Goal: Check status: Check status

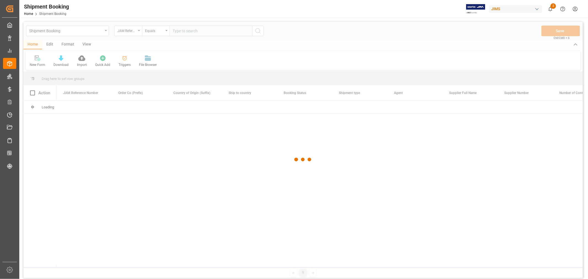
click at [103, 32] on div at bounding box center [303, 160] width 560 height 276
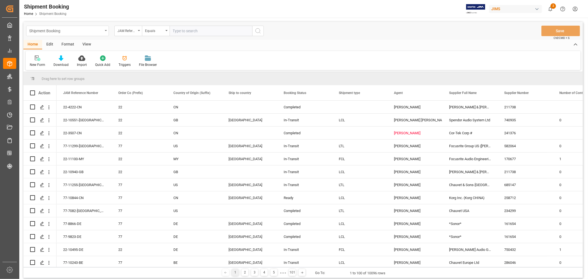
click at [104, 31] on div "Shipment Booking" at bounding box center [67, 31] width 83 height 10
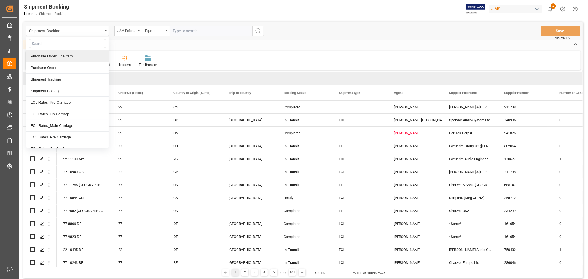
click at [70, 57] on div "Purchase Order Line Item" at bounding box center [67, 56] width 82 height 12
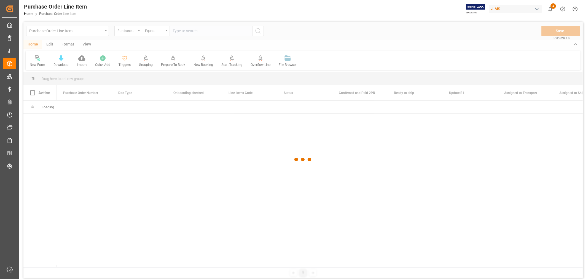
click at [136, 34] on div at bounding box center [303, 160] width 560 height 276
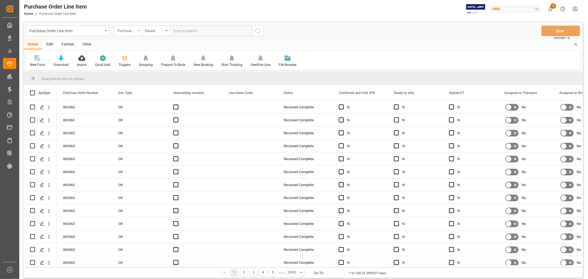
click at [137, 33] on div "Purchase Order Number" at bounding box center [128, 31] width 28 height 10
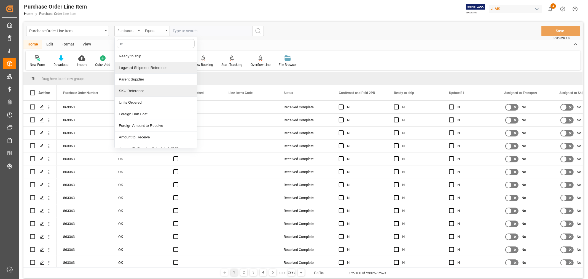
type input "ref"
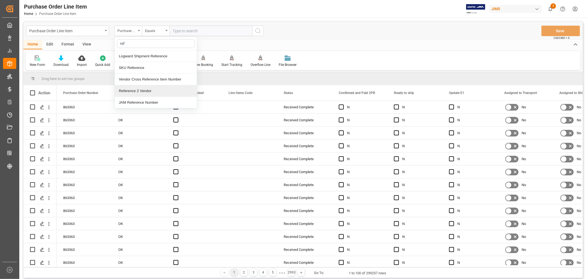
click at [143, 89] on div "Reference 2 Vendor" at bounding box center [156, 91] width 82 height 12
click at [195, 32] on input "text" at bounding box center [211, 31] width 83 height 10
click at [195, 32] on input "77*" at bounding box center [211, 31] width 83 height 10
type input "77-11050-CN"
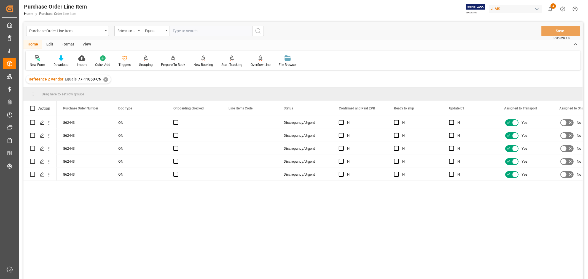
click at [86, 46] on div "View" at bounding box center [86, 44] width 17 height 9
click at [39, 65] on div "Default" at bounding box center [35, 64] width 11 height 5
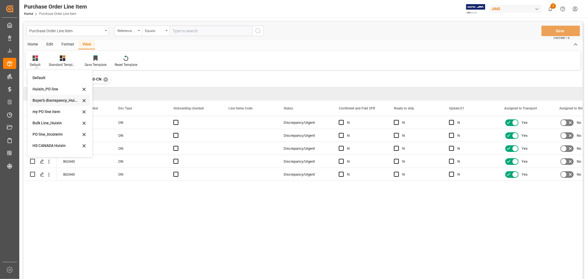
click at [54, 100] on div "Buyer's discrepancy_Huixin" at bounding box center [57, 101] width 48 height 6
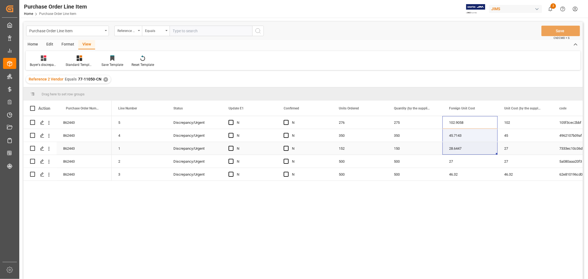
drag, startPoint x: 470, startPoint y: 122, endPoint x: 467, endPoint y: 149, distance: 27.5
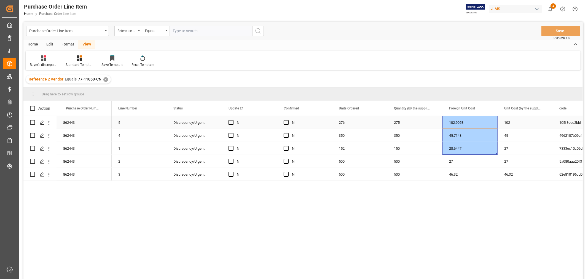
click at [513, 120] on div "102" at bounding box center [525, 122] width 55 height 13
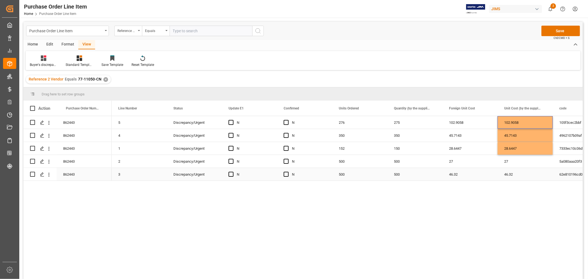
click at [474, 170] on div "46.32" at bounding box center [470, 174] width 55 height 13
click at [553, 31] on button "Save" at bounding box center [561, 31] width 39 height 10
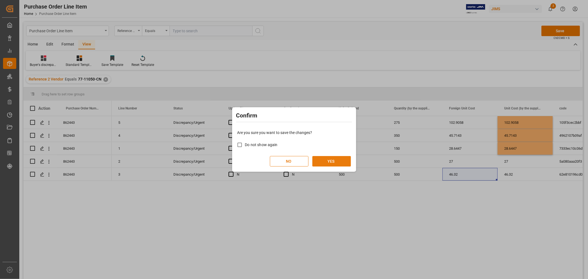
click at [327, 161] on button "YES" at bounding box center [331, 161] width 39 height 10
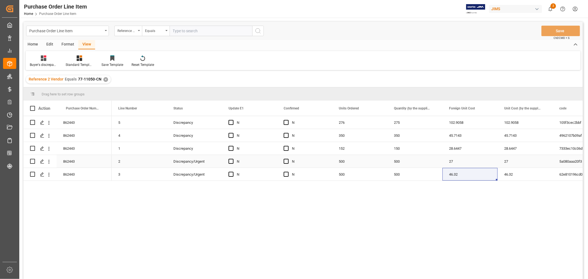
click at [362, 162] on div "500" at bounding box center [359, 161] width 55 height 13
click at [286, 123] on span "Press SPACE to select this row." at bounding box center [286, 122] width 5 height 5
click at [288, 120] on input "Press SPACE to select this row." at bounding box center [288, 120] width 0 height 0
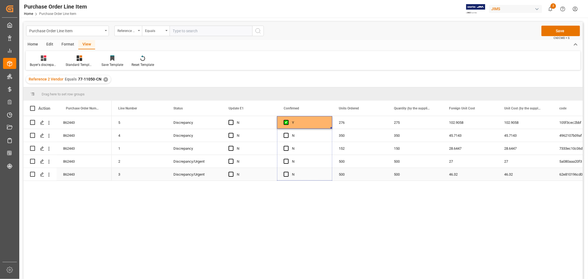
drag, startPoint x: 332, startPoint y: 128, endPoint x: 321, endPoint y: 178, distance: 51.7
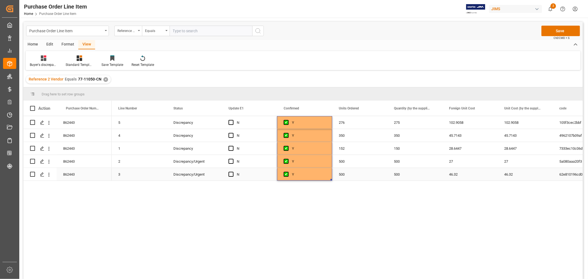
click at [314, 169] on div "Y" at bounding box center [309, 174] width 34 height 13
click at [355, 168] on div "500" at bounding box center [359, 174] width 55 height 13
click at [553, 30] on button "Save" at bounding box center [561, 31] width 39 height 10
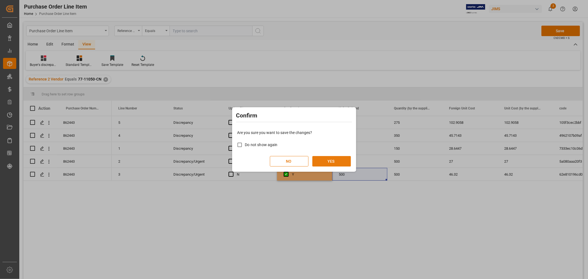
click at [331, 158] on button "YES" at bounding box center [331, 161] width 39 height 10
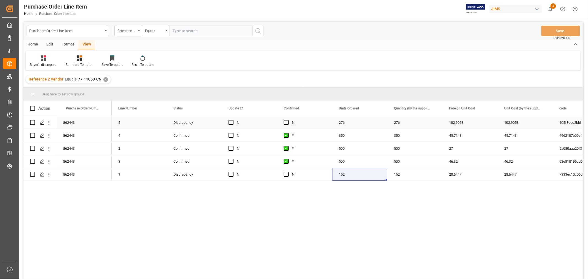
click at [285, 119] on div "Press SPACE to select this row." at bounding box center [288, 122] width 8 height 13
click at [285, 120] on span "Press SPACE to select this row." at bounding box center [286, 122] width 5 height 5
click at [288, 120] on input "Press SPACE to select this row." at bounding box center [288, 120] width 0 height 0
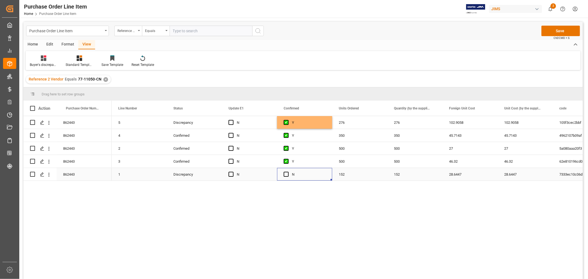
click at [286, 178] on div "Press SPACE to select this row." at bounding box center [288, 174] width 8 height 13
click at [286, 173] on span "Press SPACE to select this row." at bounding box center [286, 174] width 5 height 5
click at [288, 172] on input "Press SPACE to select this row." at bounding box center [288, 172] width 0 height 0
click at [556, 29] on button "Save" at bounding box center [561, 31] width 39 height 10
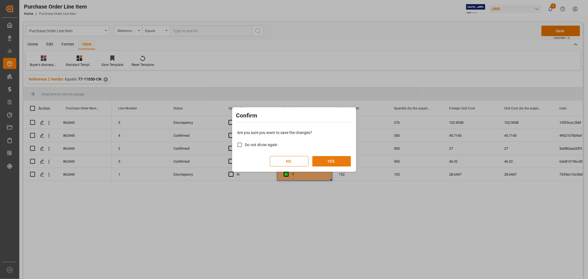
click at [342, 162] on button "YES" at bounding box center [331, 161] width 39 height 10
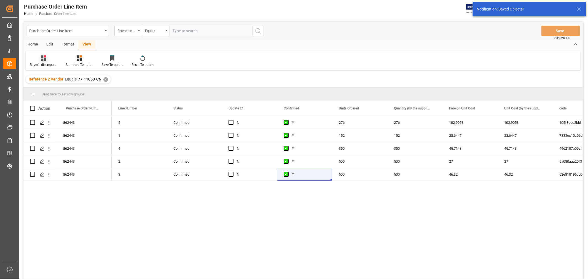
click at [44, 61] on div "Buyer's discrepancy_Huixin" at bounding box center [44, 61] width 36 height 12
click at [53, 115] on div "HS CANADA Huixin" at bounding box center [58, 116] width 48 height 6
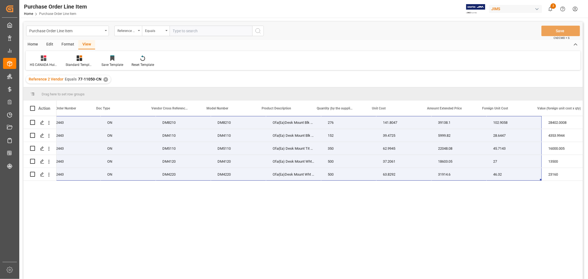
scroll to position [0, 0]
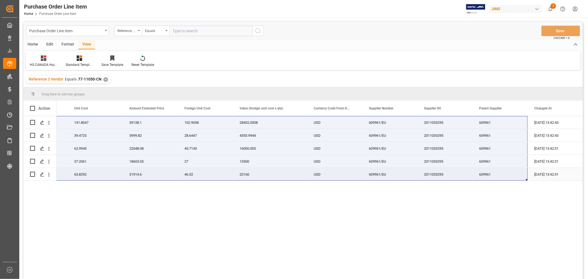
drag, startPoint x: 69, startPoint y: 121, endPoint x: 514, endPoint y: 170, distance: 447.4
click at [514, 170] on div "77-11050-CN Ofa(Ea)Desk Mount Blk Dual 276 141.8047 39138.1 102.9058 28402.0008…" at bounding box center [132, 148] width 902 height 65
click at [103, 78] on div "✕" at bounding box center [105, 79] width 5 height 5
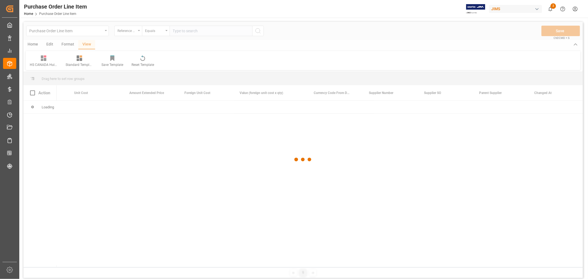
click at [184, 32] on div at bounding box center [303, 160] width 560 height 276
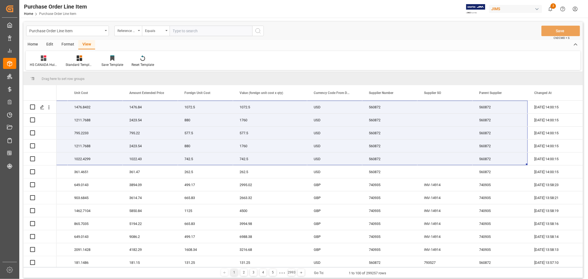
click at [185, 31] on input "text" at bounding box center [211, 31] width 83 height 10
type input "77-11002-CN"
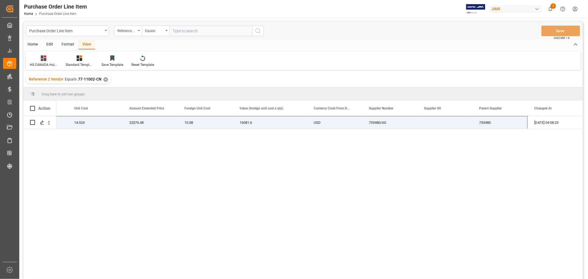
click at [41, 63] on div "HS CANADA Huixin" at bounding box center [44, 64] width 28 height 5
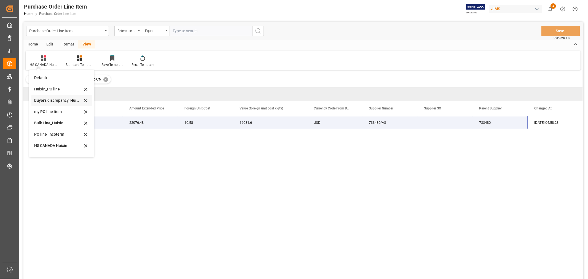
click at [51, 101] on div "Buyer's discrepancy_Huixin" at bounding box center [58, 101] width 48 height 6
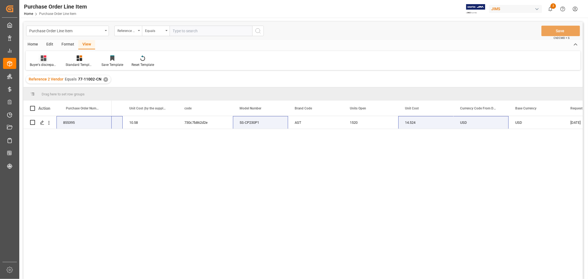
click at [45, 57] on icon at bounding box center [45, 56] width 2 height 2
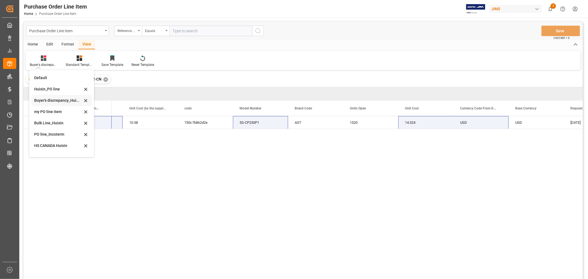
click at [61, 103] on div "Buyer's discrepancy_Huixin" at bounding box center [61, 100] width 60 height 11
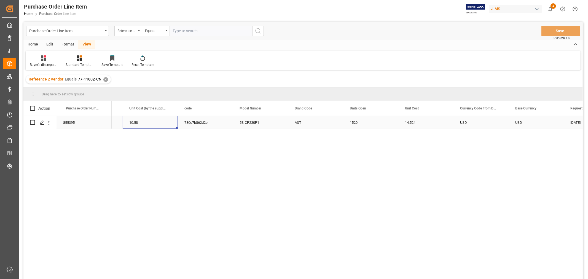
click at [156, 126] on div "10.58" at bounding box center [150, 122] width 55 height 13
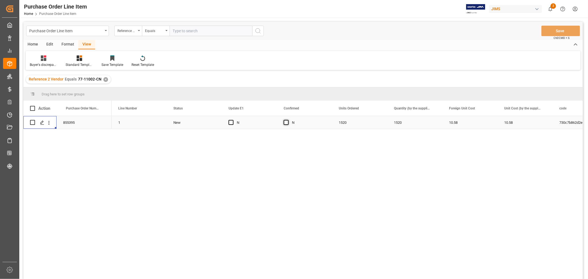
click at [287, 123] on span "Press SPACE to select this row." at bounding box center [286, 122] width 5 height 5
click at [288, 120] on input "Press SPACE to select this row." at bounding box center [288, 120] width 0 height 0
click at [552, 31] on button "Save" at bounding box center [561, 31] width 39 height 10
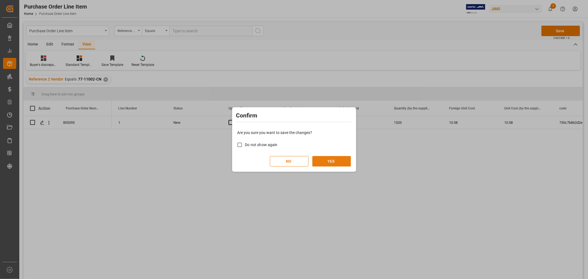
click at [339, 159] on button "YES" at bounding box center [331, 161] width 39 height 10
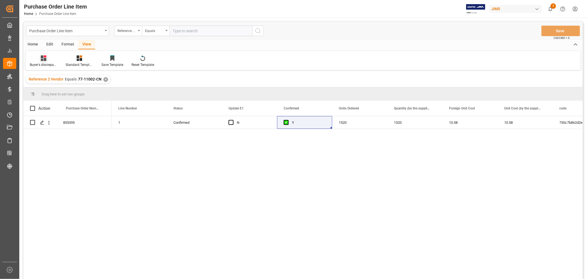
click at [44, 61] on icon at bounding box center [44, 58] width 6 height 6
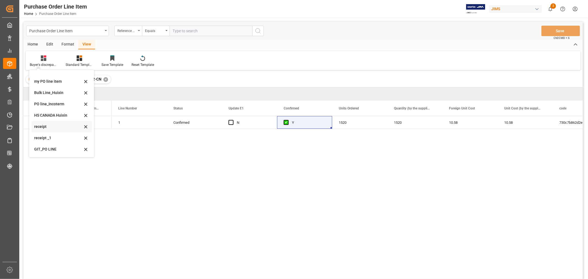
scroll to position [31, 0]
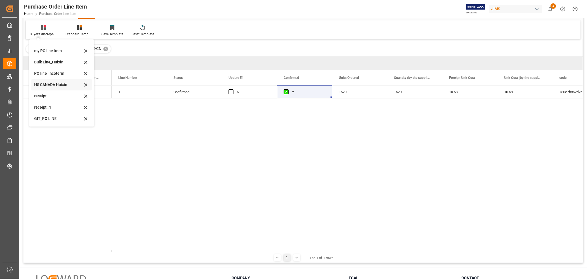
click at [57, 83] on div "HS CANADA Huixin" at bounding box center [58, 85] width 48 height 6
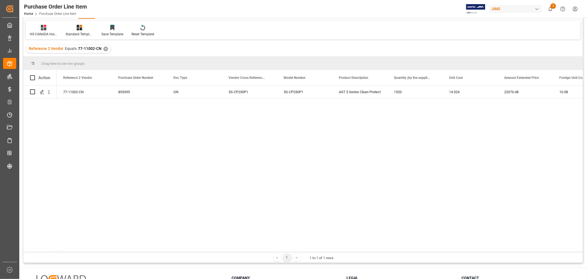
click at [90, 104] on div "77-11002-CN 855395 ON 5S-CP230P1 5S-CP230P1 AST 5 Series Clean Protect 1520 14.…" at bounding box center [320, 168] width 526 height 167
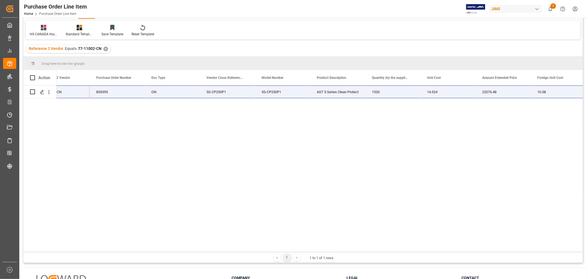
scroll to position [0, 44]
drag, startPoint x: 591, startPoint y: 104, endPoint x: 583, endPoint y: 89, distance: 16.4
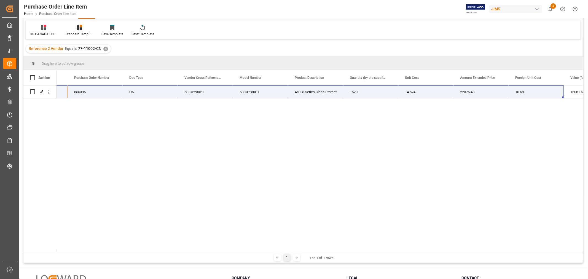
drag, startPoint x: 583, startPoint y: 89, endPoint x: 463, endPoint y: 127, distance: 126.2
click at [463, 127] on div "77-11002-CN 855395 ON 5S-CP230P1 5S-CP230P1 AST 5 Series Clean Protect 1520 14.…" at bounding box center [320, 168] width 526 height 167
click at [423, 121] on div "77-11002-CN 855395 ON 5S-CP230P1 5S-CP230P1 AST 5 Series Clean Protect 1520 14.…" at bounding box center [320, 168] width 526 height 167
click at [111, 95] on div "855395" at bounding box center [95, 91] width 55 height 13
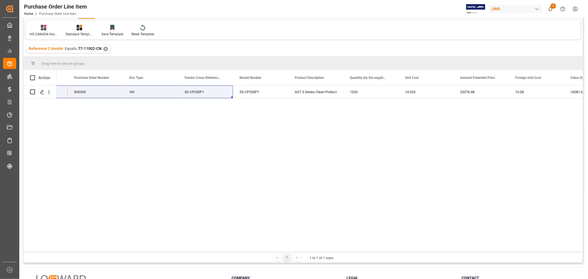
scroll to position [0, 66]
drag, startPoint x: 641, startPoint y: 155, endPoint x: 634, endPoint y: 155, distance: 7.2
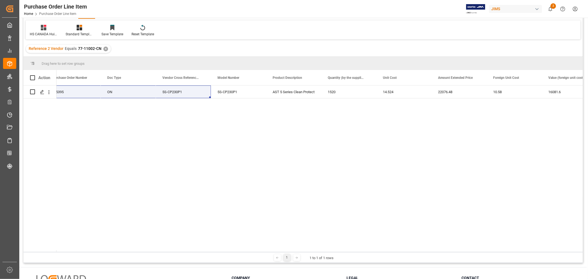
drag, startPoint x: 634, startPoint y: 155, endPoint x: 153, endPoint y: 126, distance: 481.8
click at [153, 126] on div "77-11002-CN 855395 ON 5S-CP230P1 5S-CP230P1 AST 5 Series Clean Protect 1520 14.…" at bounding box center [320, 168] width 526 height 167
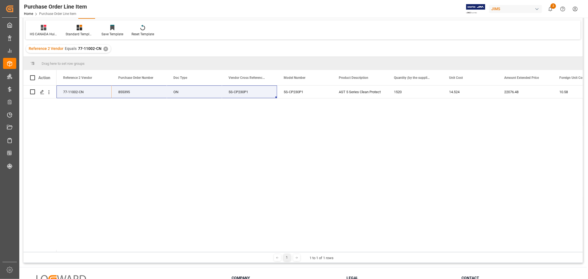
scroll to position [0, 3]
click at [86, 95] on div "77-11002-CN" at bounding box center [81, 91] width 55 height 13
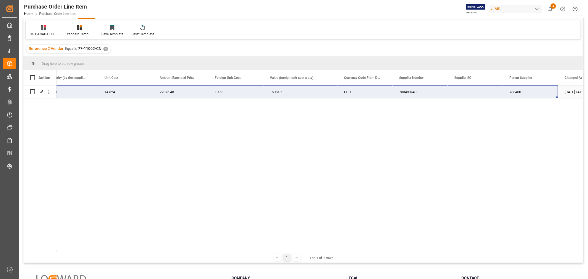
drag, startPoint x: 86, startPoint y: 94, endPoint x: 552, endPoint y: 96, distance: 466.4
click at [552, 96] on div "77-11002-CN AST 5 Series Clean Protect 1520 14.524 22076.48 10.58 16081.6 USD 7…" at bounding box center [163, 91] width 902 height 13
click at [318, 163] on div "77-11002-CN AST 5 Series Clean Protect 1520 14.524 22076.48 10.58 16081.6 USD 7…" at bounding box center [320, 168] width 526 height 167
click at [293, 150] on div "77-11002-CN AST 5 Series Clean Protect 1520 14.524 22076.48 10.58 16081.6 USD 7…" at bounding box center [320, 168] width 526 height 167
click at [297, 202] on div "77-11002-CN AST 5 Series Clean Protect 1520 14.524 22076.48 10.58 16081.6 USD 7…" at bounding box center [320, 168] width 526 height 167
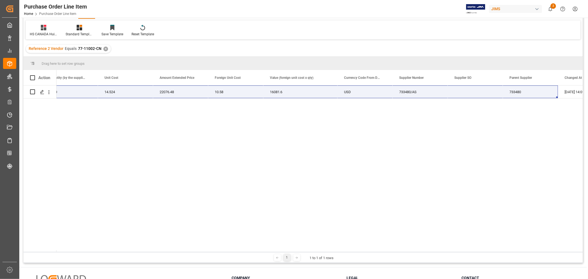
scroll to position [0, 0]
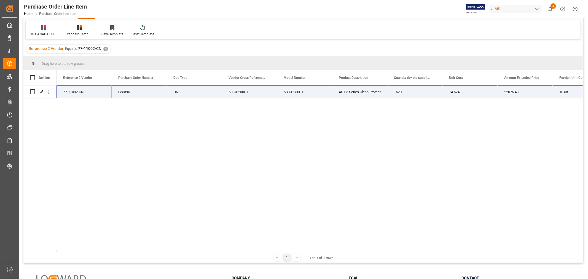
click at [130, 220] on div "77-11002-CN AST 5 Series Clean Protect 1520 14.524 22076.48 10.58 16081.6 5S-CP…" at bounding box center [320, 168] width 526 height 167
drag, startPoint x: 232, startPoint y: 188, endPoint x: 299, endPoint y: 249, distance: 90.8
click at [236, 192] on div "77-11002-CN AST 5 Series Clean Protect 1520 14.524 22076.48 10.58 16081.6 5S-CP…" at bounding box center [320, 168] width 526 height 167
click at [418, 159] on div "77-11002-CN AST 5 Series Clean Protect 1520 14.524 22076.48 10.58 16081.6 5S-CP…" at bounding box center [320, 168] width 526 height 167
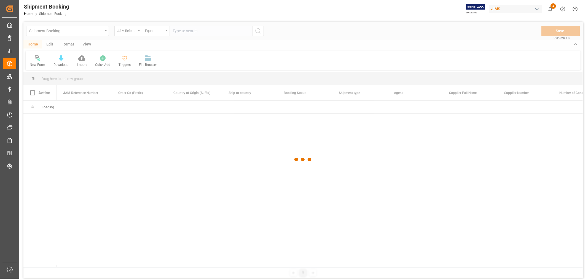
click at [211, 30] on div at bounding box center [303, 160] width 560 height 276
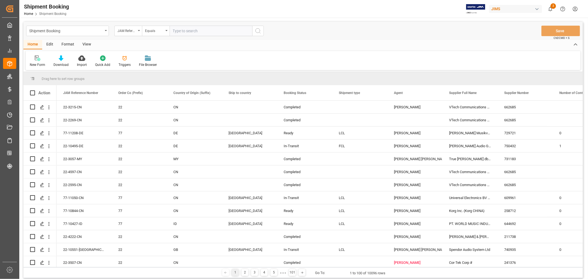
click at [211, 30] on input "text" at bounding box center [211, 31] width 83 height 10
paste input "77-10283-CN"
type input "77-10283-CN"
click at [257, 31] on icon "search button" at bounding box center [258, 31] width 7 height 7
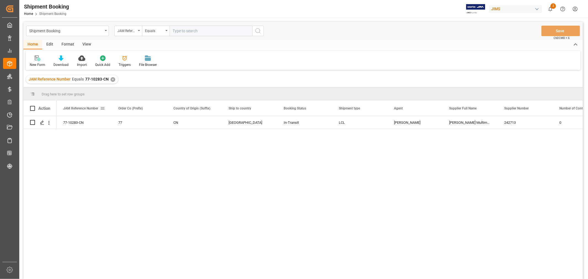
click at [102, 108] on span at bounding box center [102, 108] width 5 height 5
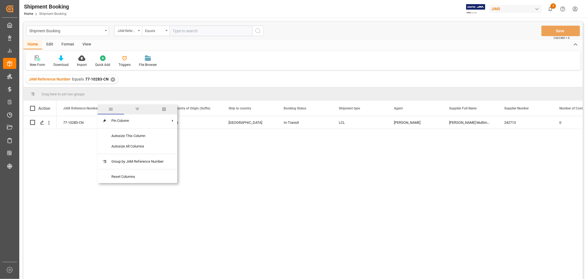
click at [166, 108] on span "columns" at bounding box center [164, 109] width 5 height 5
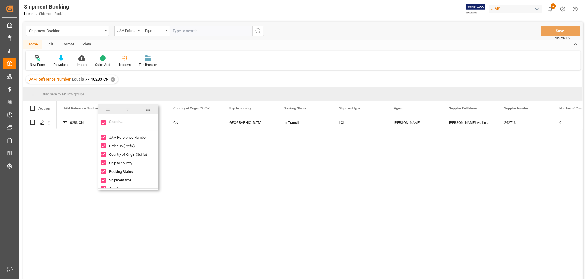
click at [105, 124] on div at bounding box center [128, 123] width 61 height 15
click at [101, 123] on input "Toggle Select All Columns" at bounding box center [103, 123] width 5 height 5
checkbox input "false"
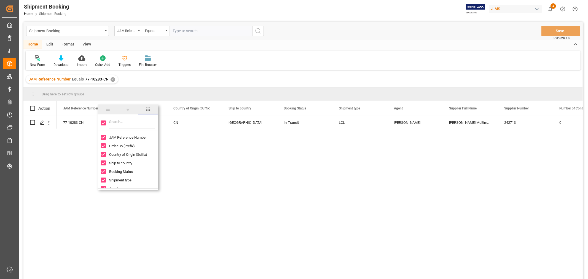
checkbox input "false"
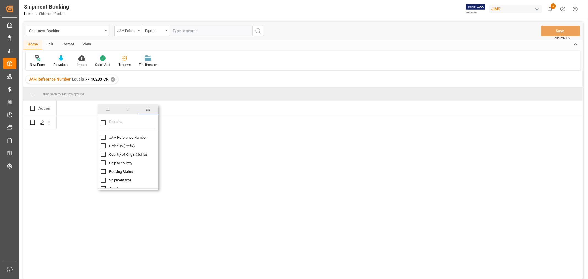
click at [105, 137] on input "JAM Reference Number column toggle visibility (hidden)" at bounding box center [103, 137] width 5 height 5
checkbox input "true"
checkbox input "false"
click at [120, 123] on input "Filter Columns Input" at bounding box center [132, 122] width 46 height 11
click at [122, 118] on input "data" at bounding box center [132, 122] width 46 height 11
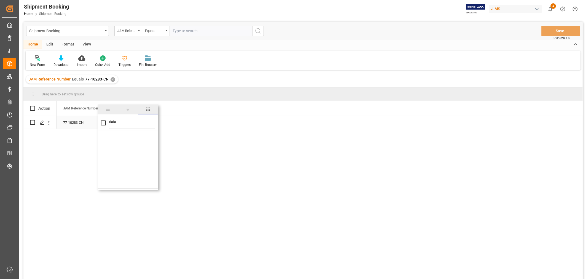
drag, startPoint x: 121, startPoint y: 119, endPoint x: 97, endPoint y: 118, distance: 24.3
click at [97, 118] on div "Drag here to set row groups Drag here to set column labels Action JAM Reference…" at bounding box center [303, 184] width 560 height 195
type input "entry"
click at [105, 137] on input "Customs entry number column toggle visibility (hidden)" at bounding box center [103, 137] width 5 height 5
checkbox input "true"
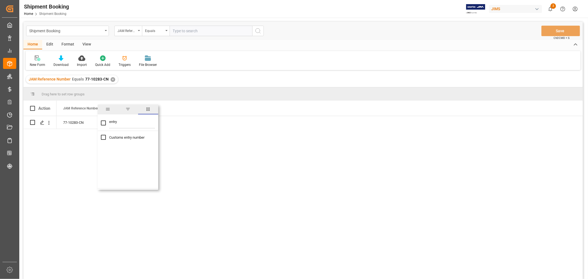
checkbox input "true"
click at [217, 133] on div "77-10283-CN" at bounding box center [320, 199] width 526 height 167
click at [140, 125] on div "Press SPACE to select this row." at bounding box center [139, 122] width 55 height 13
click at [131, 125] on input "Press SPACE to select this row." at bounding box center [139, 126] width 46 height 10
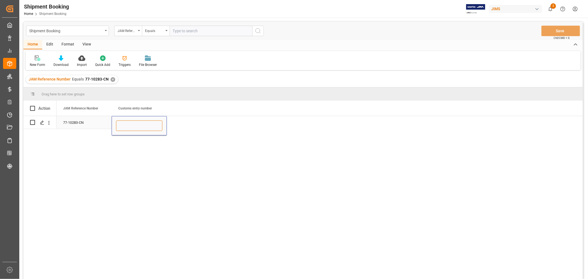
click at [131, 125] on input "Press SPACE to select this row." at bounding box center [139, 126] width 46 height 10
paste input "13391-69287789-2"
type input "13391-69287789-2"
drag, startPoint x: 149, startPoint y: 156, endPoint x: 155, endPoint y: 153, distance: 6.7
click at [149, 156] on div "77-10283-CN 13391-69287789-2" at bounding box center [320, 199] width 526 height 167
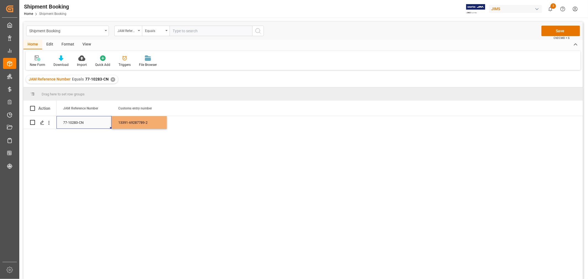
click at [90, 125] on div "77-10283-CN" at bounding box center [84, 122] width 55 height 13
click at [554, 29] on button "Save" at bounding box center [561, 31] width 39 height 10
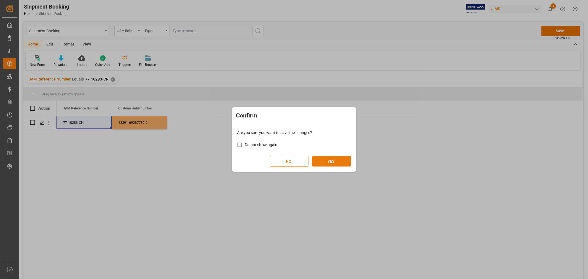
click at [345, 162] on button "YES" at bounding box center [331, 161] width 39 height 10
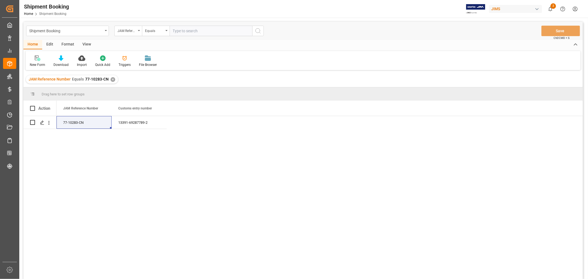
click at [243, 205] on div "77-10283-CN 13391-69287789-2" at bounding box center [320, 199] width 526 height 167
click at [111, 79] on div "✕" at bounding box center [113, 79] width 5 height 5
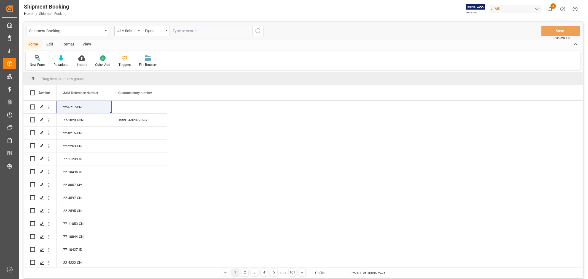
click at [183, 31] on input "text" at bounding box center [211, 31] width 83 height 10
paste input "77-11030-US"
type input "77-11030-US"
click at [257, 29] on icon "search button" at bounding box center [258, 31] width 7 height 7
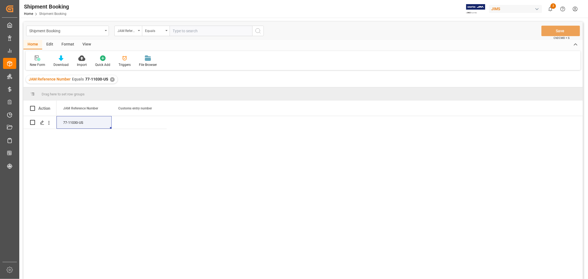
click at [89, 43] on div "View" at bounding box center [86, 44] width 17 height 9
click at [37, 60] on icon at bounding box center [36, 58] width 6 height 6
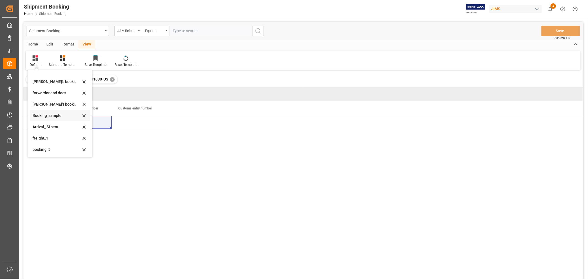
scroll to position [31, 0]
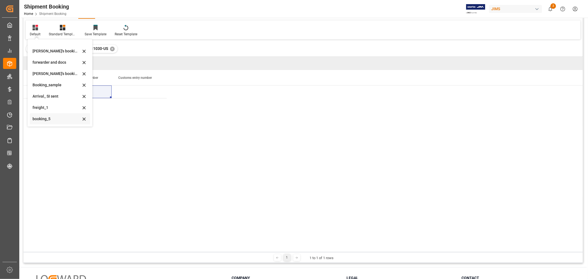
click at [48, 118] on div "booking_5" at bounding box center [57, 119] width 48 height 6
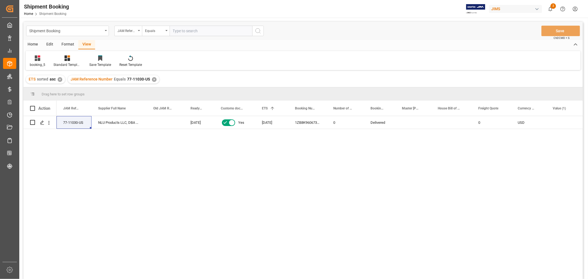
click at [152, 78] on div "✕" at bounding box center [154, 79] width 5 height 5
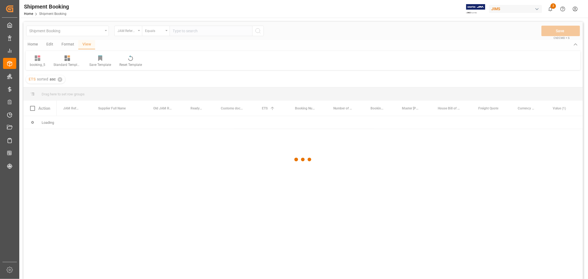
click at [194, 32] on div at bounding box center [303, 160] width 560 height 276
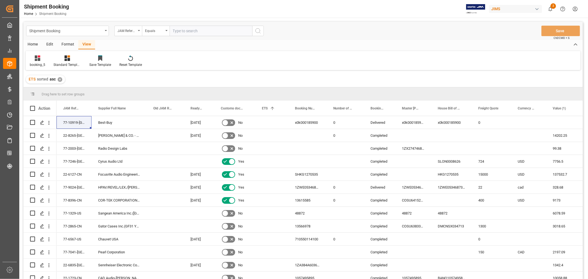
click at [189, 31] on input "text" at bounding box center [211, 31] width 83 height 10
paste input "77-11171-CN_ Kooduu"
type input "77-11171-CN"
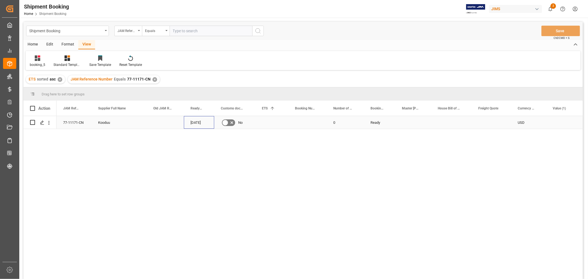
click at [194, 122] on div "08-10-2025" at bounding box center [199, 122] width 30 height 13
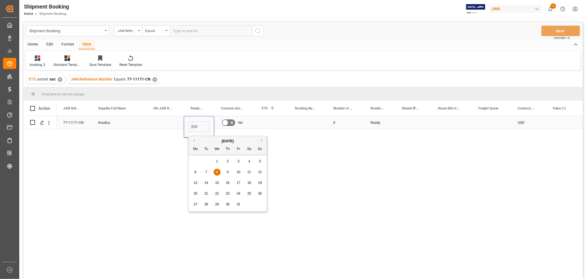
scroll to position [0, 13]
click at [194, 141] on button "Previous Month" at bounding box center [192, 140] width 3 height 3
click at [205, 205] on span "30" at bounding box center [206, 204] width 4 height 4
type input "[DATE]"
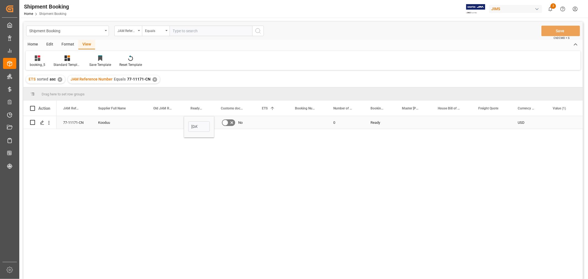
click at [268, 124] on div "Press SPACE to select this row." at bounding box center [271, 122] width 33 height 13
click at [457, 122] on div "Press SPACE to select this row." at bounding box center [451, 122] width 41 height 13
click at [487, 122] on div "Press SPACE to select this row." at bounding box center [491, 122] width 39 height 13
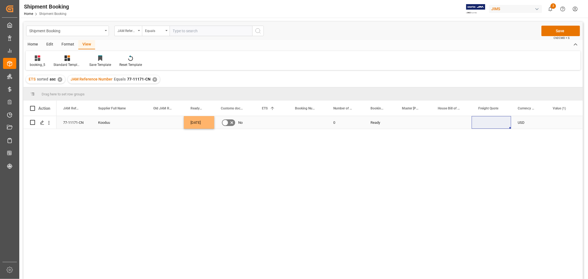
click at [485, 125] on div "Press SPACE to select this row." at bounding box center [491, 122] width 39 height 13
click at [485, 125] on input "Press SPACE to select this row." at bounding box center [491, 126] width 31 height 10
type input "403.20"
click at [525, 123] on div "USD" at bounding box center [528, 122] width 35 height 13
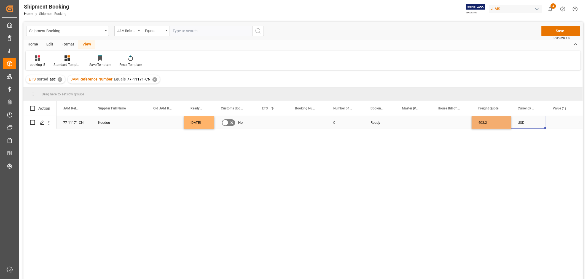
click at [527, 123] on div "USD" at bounding box center [528, 122] width 35 height 13
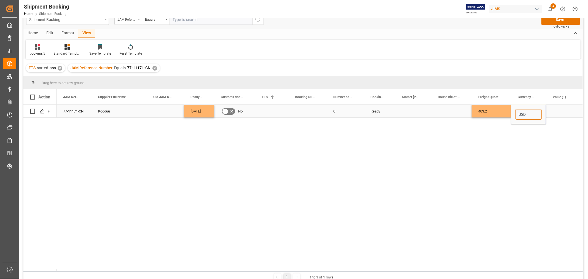
scroll to position [31, 0]
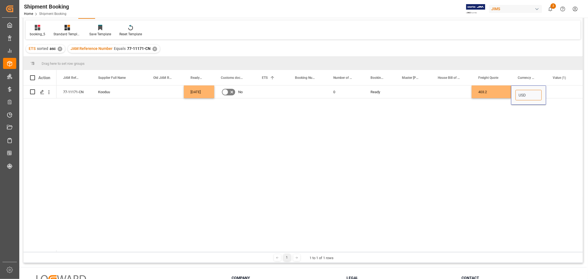
drag, startPoint x: 527, startPoint y: 123, endPoint x: 517, endPoint y: 120, distance: 10.4
click at [518, 121] on div "77-11171-CN Kooduu 30-09-2025 No 0 Ready 403.2 USD" at bounding box center [320, 168] width 526 height 167
type input "EURO"
click at [447, 81] on div "House Bill of Lading Number" at bounding box center [449, 77] width 22 height 15
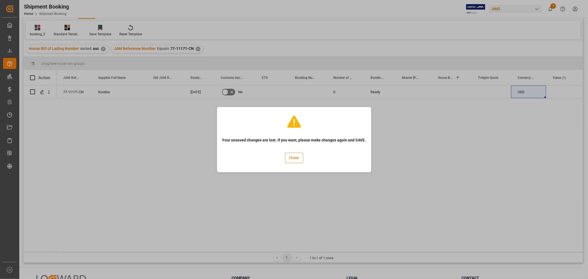
click at [290, 158] on button "Close" at bounding box center [294, 158] width 18 height 10
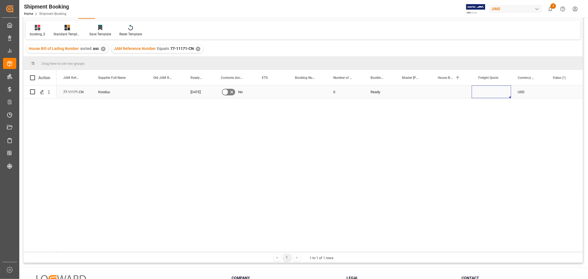
click at [483, 94] on div "Press SPACE to select this row." at bounding box center [491, 91] width 39 height 13
click at [483, 94] on input "Press SPACE to select this row." at bounding box center [491, 95] width 31 height 10
type input "403.20"
click at [522, 92] on div "USD" at bounding box center [528, 91] width 35 height 13
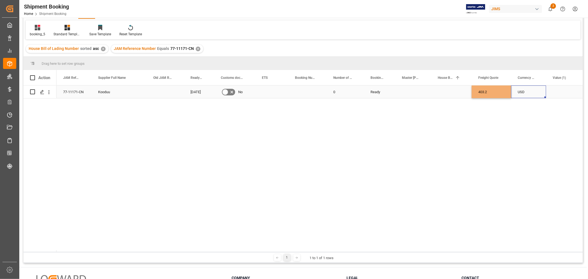
click at [522, 92] on div "USD" at bounding box center [528, 91] width 35 height 13
drag, startPoint x: 529, startPoint y: 97, endPoint x: 505, endPoint y: 92, distance: 24.2
type input "EURO"
click at [440, 92] on div "Press SPACE to select this row." at bounding box center [451, 91] width 41 height 13
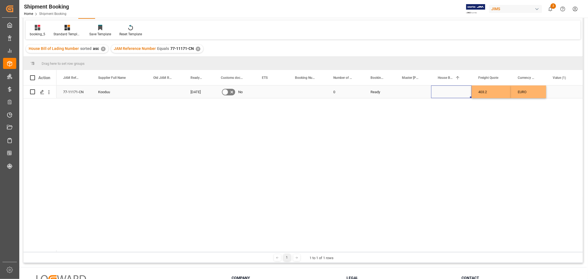
click at [197, 95] on div "08-10-2025" at bounding box center [199, 91] width 30 height 13
click at [197, 94] on div "08-10-2025" at bounding box center [199, 91] width 30 height 13
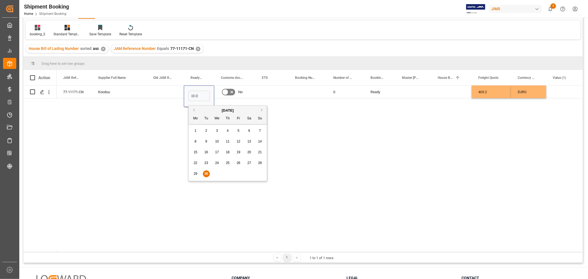
scroll to position [0, 3]
type input "30-09-2025"
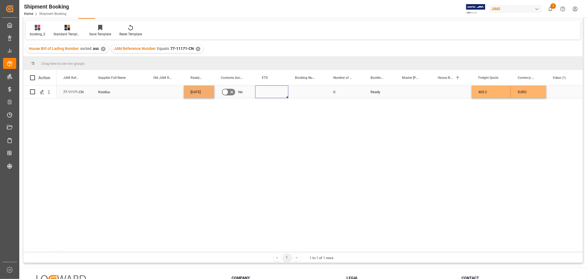
click at [268, 91] on div "Press SPACE to select this row." at bounding box center [271, 91] width 33 height 13
click at [273, 91] on div "Press SPACE to select this row." at bounding box center [271, 91] width 33 height 13
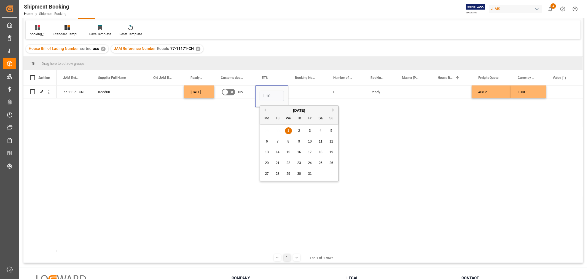
type input "01-10-2025"
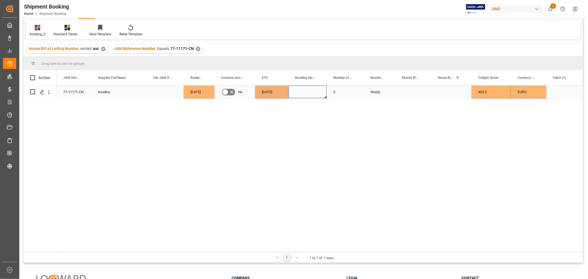
click at [305, 93] on div "Press SPACE to select this row." at bounding box center [307, 91] width 38 height 13
click at [271, 94] on div "01-10-2025" at bounding box center [271, 91] width 33 height 13
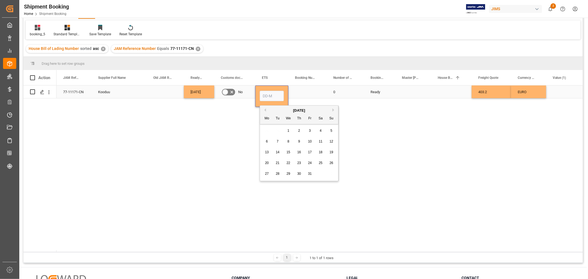
click at [317, 87] on div "Press SPACE to select this row." at bounding box center [307, 91] width 38 height 13
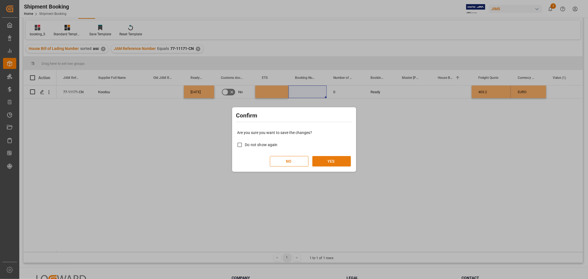
click at [334, 161] on button "YES" at bounding box center [331, 161] width 39 height 10
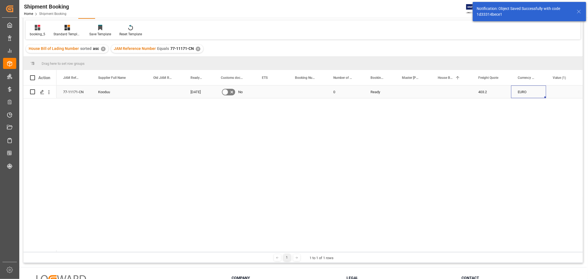
click at [539, 94] on div "EURO" at bounding box center [528, 91] width 35 height 13
click at [554, 91] on div "Press SPACE to select this row." at bounding box center [562, 91] width 33 height 13
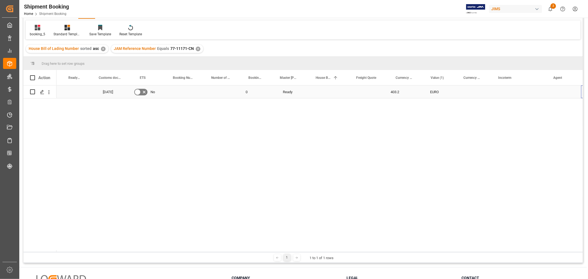
scroll to position [0, 122]
click at [505, 93] on div "Press SPACE to select this row." at bounding box center [519, 91] width 55 height 13
click at [505, 93] on input "Press SPACE to select this row." at bounding box center [519, 95] width 46 height 10
type input "e"
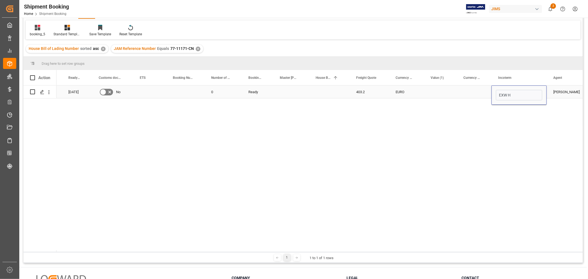
type input "EXW HK"
click at [527, 95] on div "EXW HK" at bounding box center [519, 91] width 55 height 13
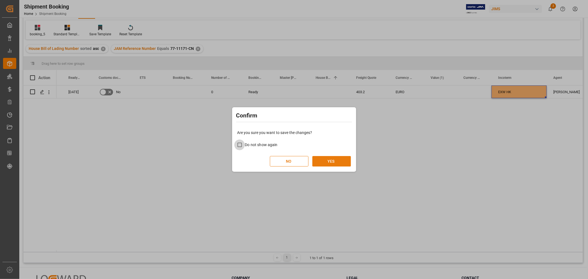
click at [331, 162] on button "YES" at bounding box center [331, 161] width 39 height 10
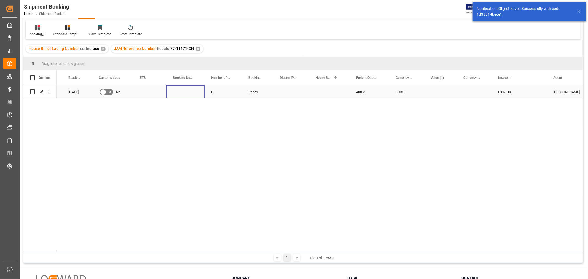
click at [188, 94] on div "Press SPACE to select this row." at bounding box center [185, 91] width 38 height 13
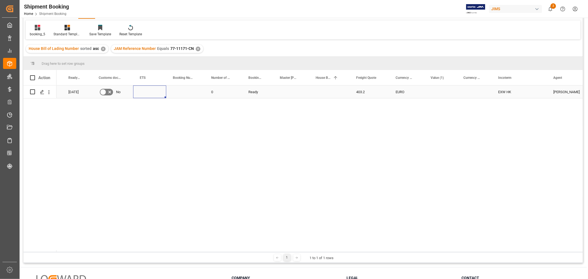
click at [148, 93] on div "Press SPACE to select this row." at bounding box center [149, 91] width 33 height 13
click at [43, 92] on icon "Press SPACE to select this row." at bounding box center [42, 92] width 4 height 4
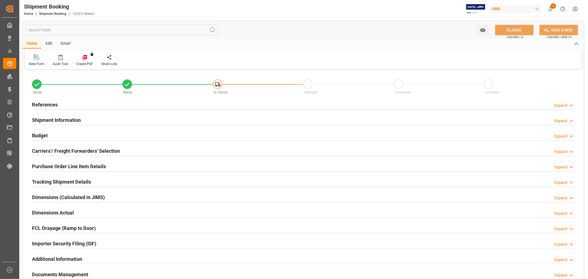
type input "0"
type input "[DATE]"
click at [48, 121] on h2 "Shipment Information" at bounding box center [56, 119] width 49 height 7
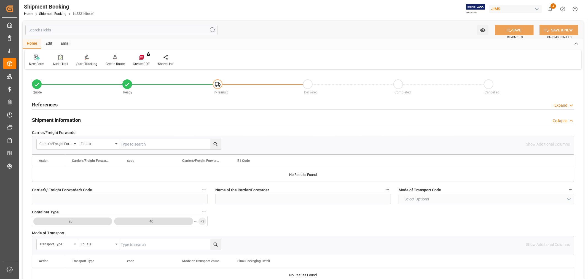
click at [48, 121] on h2 "Shipment Information" at bounding box center [56, 119] width 49 height 7
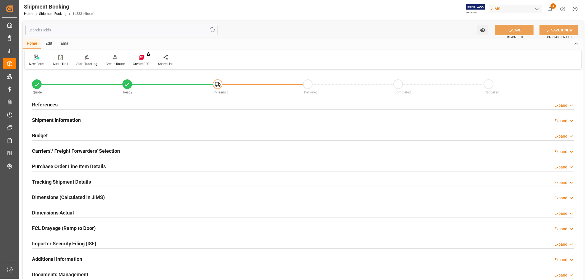
click at [45, 106] on h2 "References" at bounding box center [45, 104] width 26 height 7
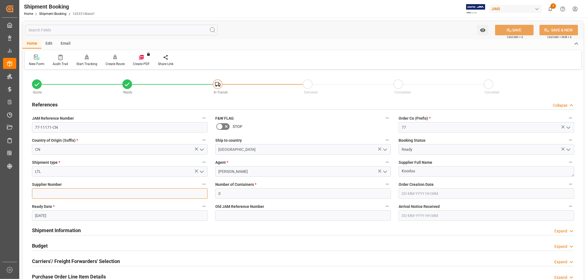
click at [62, 194] on input at bounding box center [120, 193] width 176 height 10
type input "?????"
click at [115, 180] on div "Supplier Number ?????" at bounding box center [119, 190] width 183 height 22
click at [509, 31] on icon at bounding box center [510, 30] width 6 height 6
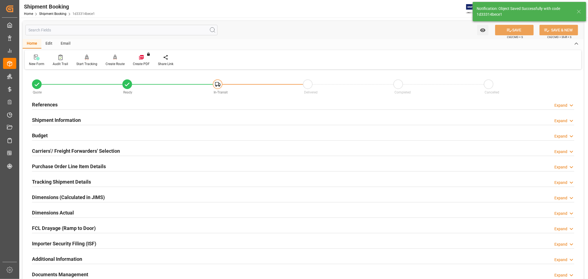
click at [49, 105] on h2 "References" at bounding box center [45, 104] width 26 height 7
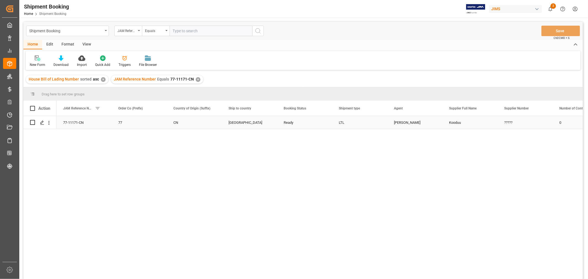
click at [82, 122] on div "77-11171-CN" at bounding box center [84, 122] width 55 height 13
click at [531, 120] on div "?????" at bounding box center [525, 122] width 55 height 13
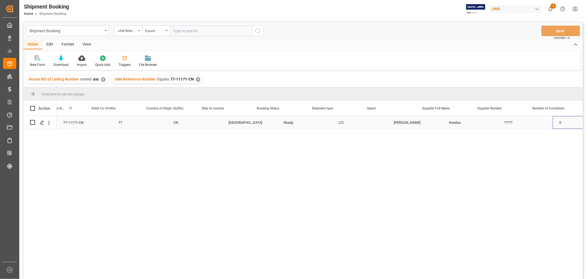
scroll to position [0, 27]
click at [86, 43] on div "View" at bounding box center [86, 44] width 17 height 9
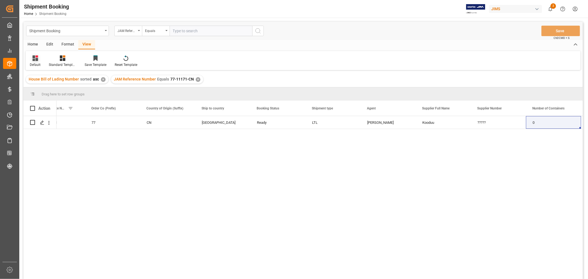
click at [35, 61] on div "Default" at bounding box center [35, 61] width 19 height 12
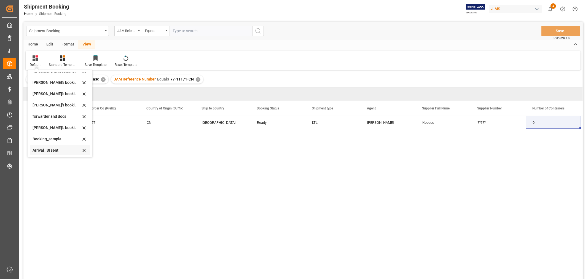
scroll to position [53, 0]
click at [44, 148] on div "booking_5" at bounding box center [57, 150] width 48 height 6
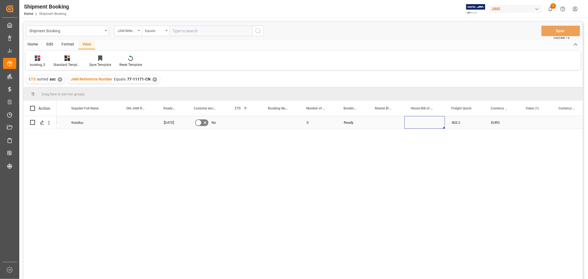
click at [405, 124] on div "Press SPACE to select this row." at bounding box center [425, 122] width 41 height 13
click at [534, 125] on div "Press SPACE to select this row." at bounding box center [536, 122] width 33 height 13
click at [535, 123] on div "Press SPACE to select this row." at bounding box center [536, 122] width 33 height 13
click at [535, 123] on input "Press SPACE to select this row." at bounding box center [536, 126] width 24 height 10
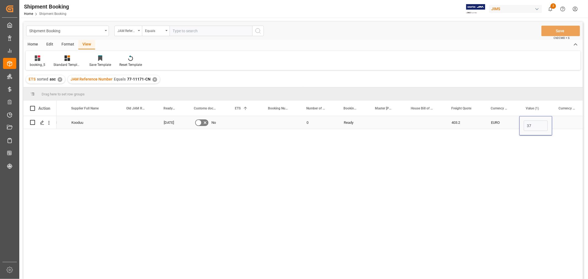
type input "377"
click at [557, 122] on div "Press SPACE to select this row." at bounding box center [569, 122] width 35 height 13
click at [504, 123] on div "EURO" at bounding box center [502, 122] width 35 height 13
click at [559, 120] on div "Press SPACE to select this row." at bounding box center [569, 122] width 35 height 13
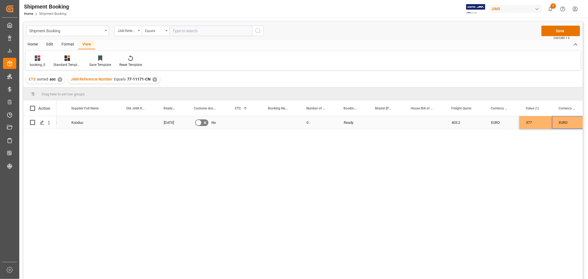
click at [543, 124] on div "377" at bounding box center [536, 122] width 33 height 13
click at [553, 31] on button "Save" at bounding box center [561, 31] width 39 height 10
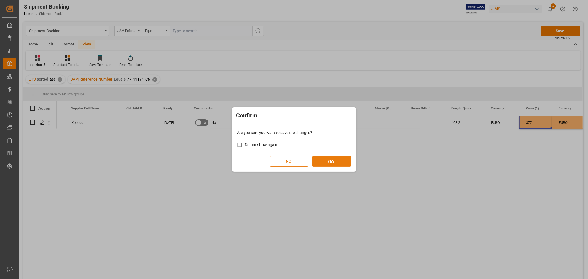
click at [333, 160] on button "YES" at bounding box center [331, 161] width 39 height 10
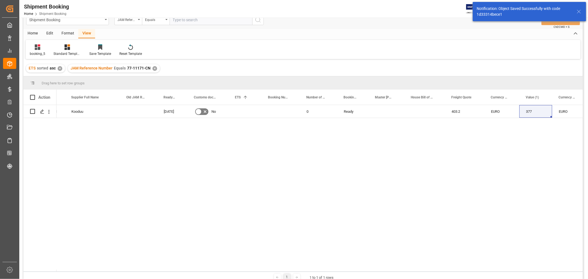
scroll to position [11, 0]
click at [542, 111] on div "377" at bounding box center [536, 111] width 33 height 13
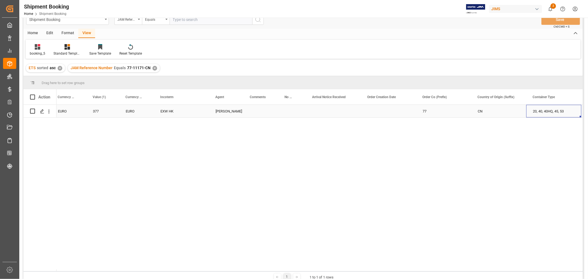
scroll to position [0, 515]
click at [153, 68] on div "✕" at bounding box center [155, 68] width 5 height 5
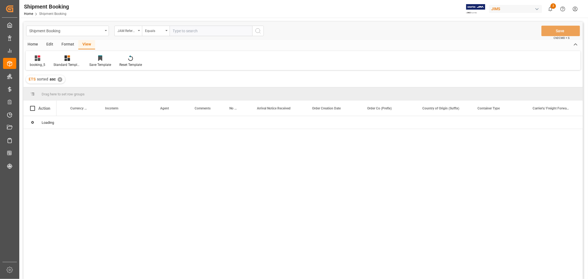
click at [182, 30] on input "text" at bounding box center [211, 31] width 83 height 10
paste input "77-11049-CN"
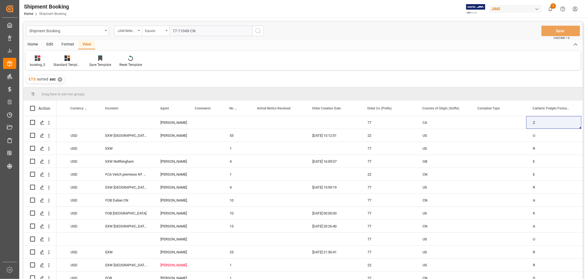
type input "77-11049-CN"
click at [258, 29] on icon "search button" at bounding box center [258, 31] width 7 height 7
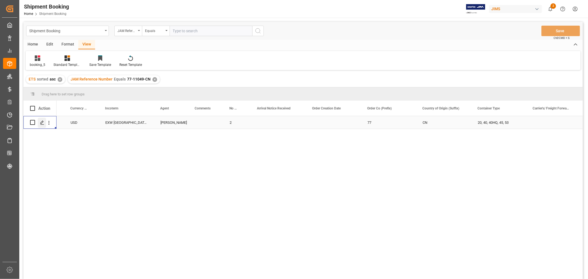
click at [39, 123] on div "Press SPACE to select this row." at bounding box center [42, 123] width 8 height 10
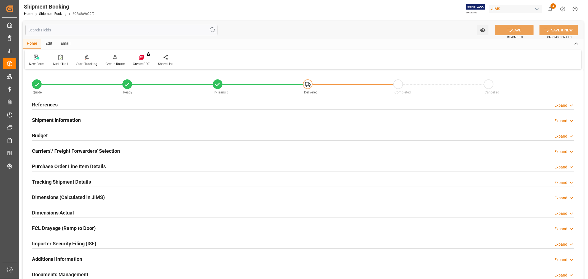
click at [76, 148] on h2 "Carriers'/ Freight Forwarders' Selection" at bounding box center [76, 150] width 88 height 7
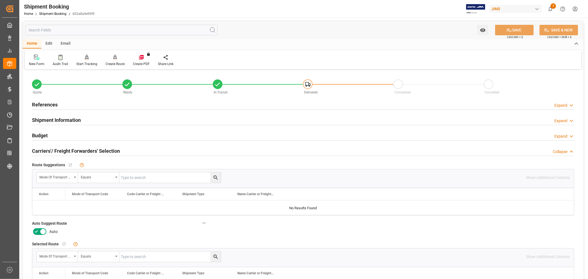
click at [39, 234] on icon at bounding box center [36, 231] width 7 height 7
click at [0, 0] on input "checkbox" at bounding box center [0, 0] width 0 height 0
click at [502, 27] on button "SAVE" at bounding box center [514, 30] width 39 height 10
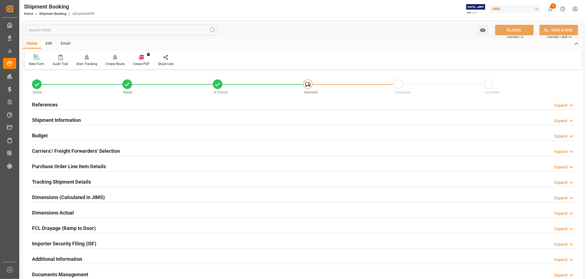
click at [111, 61] on div "Create Route" at bounding box center [114, 60] width 27 height 12
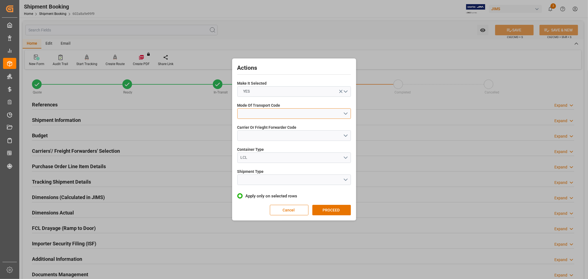
click at [262, 109] on button "open menu" at bounding box center [294, 113] width 114 height 10
click at [261, 116] on div "1- OCEAN" at bounding box center [294, 115] width 113 height 12
click at [269, 134] on button "open menu" at bounding box center [294, 135] width 114 height 10
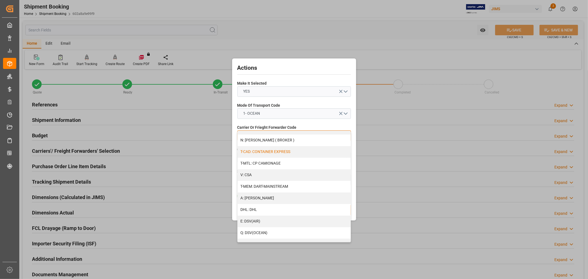
scroll to position [31, 0]
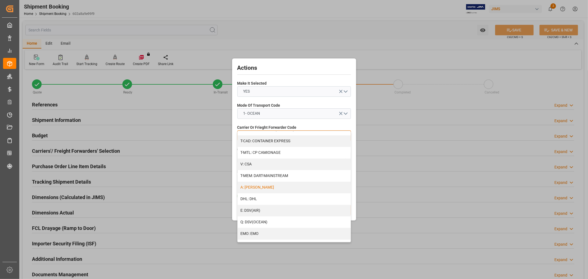
click at [278, 185] on div "A: DELMAR" at bounding box center [294, 188] width 113 height 12
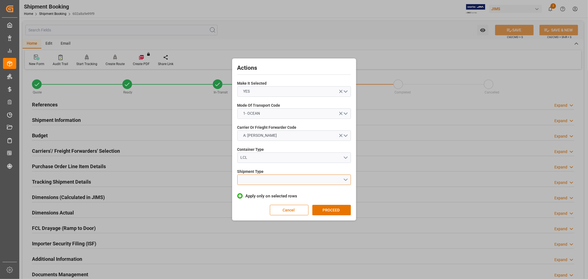
click at [268, 182] on button "open menu" at bounding box center [294, 180] width 114 height 10
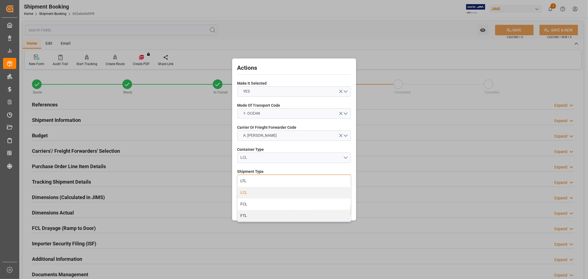
click at [258, 191] on div "LCL" at bounding box center [294, 193] width 113 height 12
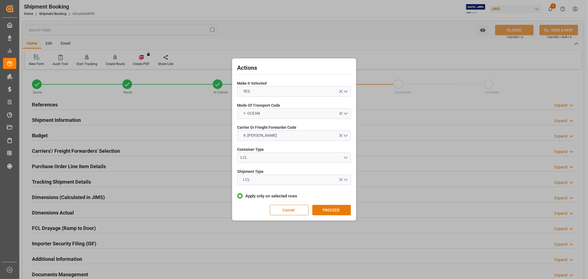
click at [330, 210] on button "PROCEED" at bounding box center [331, 210] width 39 height 10
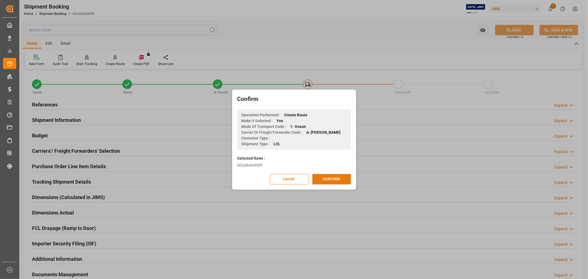
click at [330, 179] on button "CONFIRM" at bounding box center [331, 179] width 39 height 10
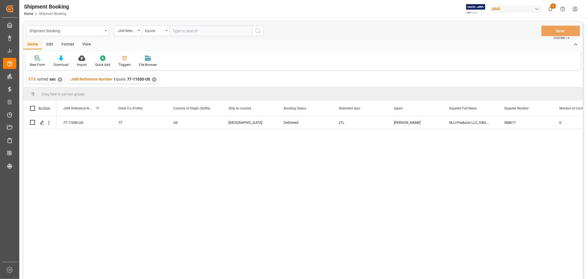
click at [92, 32] on div "Shipment Booking" at bounding box center [66, 30] width 74 height 7
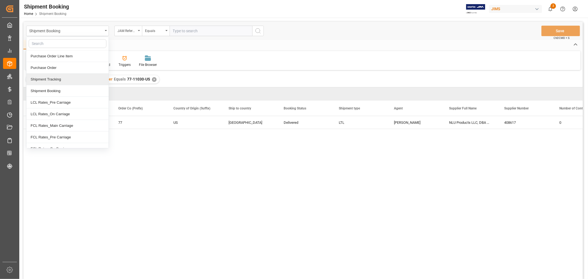
click at [67, 83] on div "Shipment Tracking" at bounding box center [67, 80] width 82 height 12
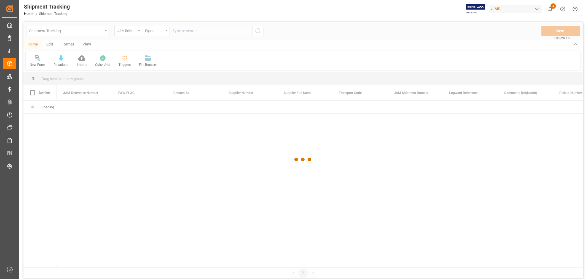
click at [192, 28] on div at bounding box center [303, 160] width 560 height 276
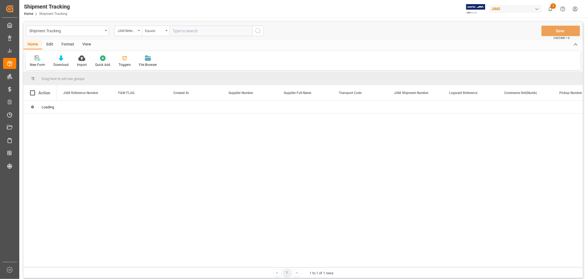
click at [192, 28] on input "text" at bounding box center [211, 31] width 83 height 10
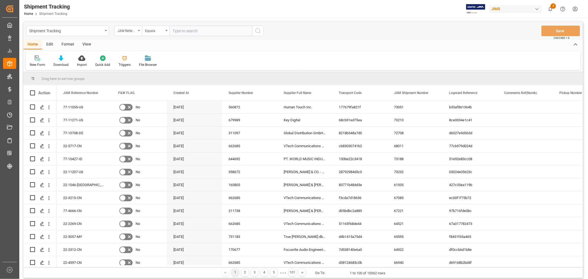
click at [190, 31] on input "text" at bounding box center [211, 31] width 83 height 10
paste input "77-11030-US"
type input "77-11030-US"
click at [257, 33] on icon "search button" at bounding box center [258, 31] width 7 height 7
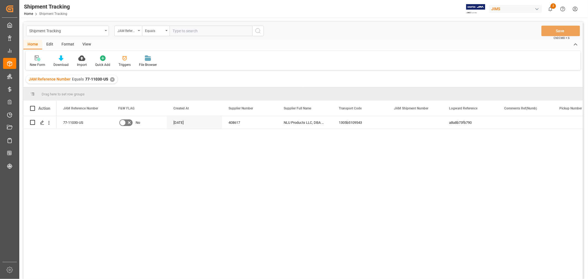
click at [87, 42] on div "View" at bounding box center [86, 44] width 17 height 9
click at [35, 62] on div "Default" at bounding box center [35, 64] width 11 height 5
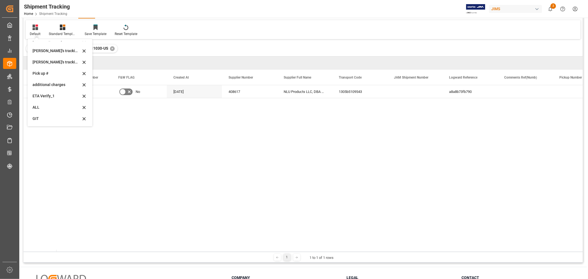
scroll to position [31, 0]
click at [56, 61] on div "[PERSON_NAME]'s tracking all_sample" at bounding box center [57, 63] width 48 height 6
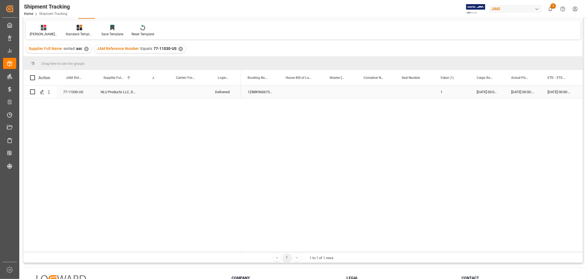
click at [543, 95] on div "[DATE] 00:00:00" at bounding box center [559, 91] width 36 height 13
click at [182, 47] on div "JAM Reference Number Equals 77-11030-US ✕" at bounding box center [140, 49] width 92 height 8
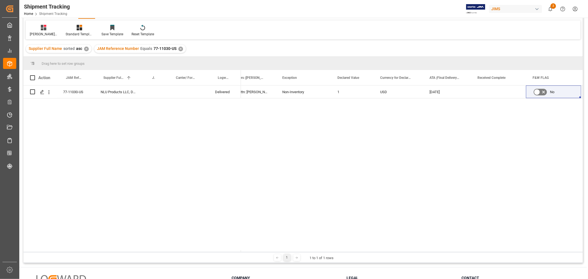
click at [182, 47] on div "JAM Reference Number Equals 77-11030-US ✕" at bounding box center [140, 49] width 92 height 8
click at [177, 46] on div "JAM Reference Number Equals 77-11030-US ✕" at bounding box center [140, 49] width 92 height 8
click at [180, 48] on div "✕" at bounding box center [180, 49] width 5 height 5
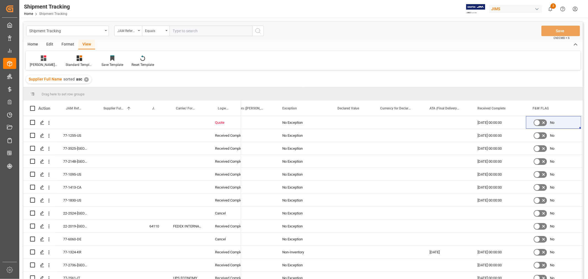
click at [190, 32] on input "text" at bounding box center [211, 31] width 83 height 10
paste input "77-11095-RO"
type input "77-11095-RO"
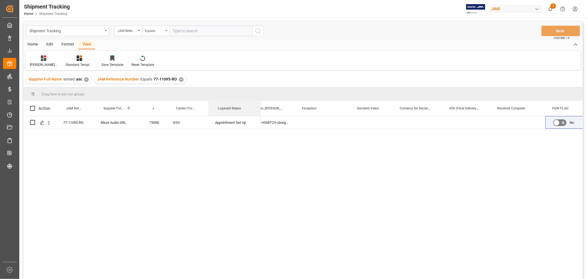
drag, startPoint x: 240, startPoint y: 104, endPoint x: 260, endPoint y: 93, distance: 22.5
click at [260, 93] on div "Drag here to set row groups Drag here to set column labels Action JAM Reference…" at bounding box center [303, 184] width 560 height 195
click at [78, 122] on div "77-11095-RO" at bounding box center [76, 122] width 38 height 13
click at [180, 78] on div "✕" at bounding box center [181, 79] width 5 height 5
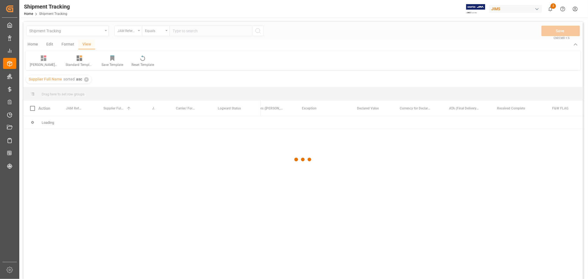
click at [183, 31] on div at bounding box center [303, 160] width 560 height 276
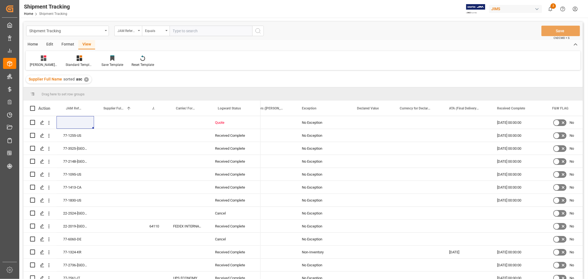
click at [183, 31] on input "text" at bounding box center [211, 31] width 83 height 10
paste input "77-11002-CN"
type input "77-11002-CN"
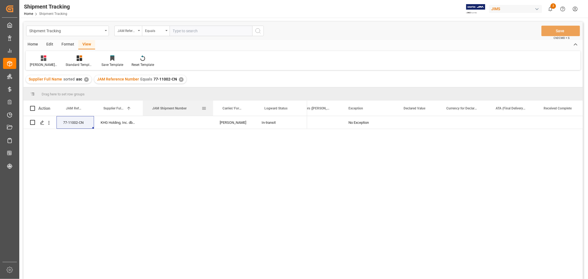
drag, startPoint x: 166, startPoint y: 103, endPoint x: 212, endPoint y: 105, distance: 46.6
click at [212, 105] on div at bounding box center [213, 108] width 2 height 15
click at [165, 126] on div "Press SPACE to select this row." at bounding box center [178, 122] width 70 height 13
click at [165, 124] on div "Press SPACE to select this row." at bounding box center [178, 122] width 70 height 13
click at [166, 122] on div "Press SPACE to select this row." at bounding box center [178, 122] width 70 height 13
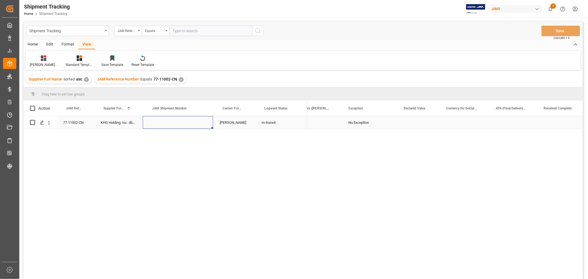
click at [166, 122] on div "Press SPACE to select this row." at bounding box center [178, 122] width 70 height 13
click at [166, 122] on input "Press SPACE to select this row." at bounding box center [177, 126] width 61 height 10
paste input "73246"
type input "73246"
click at [286, 121] on div "In-transit" at bounding box center [281, 122] width 39 height 13
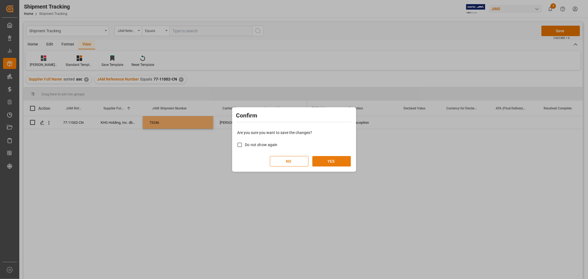
click at [327, 162] on button "YES" at bounding box center [331, 161] width 39 height 10
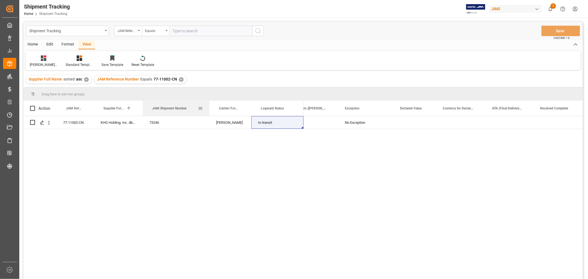
drag, startPoint x: 213, startPoint y: 106, endPoint x: 209, endPoint y: 104, distance: 3.9
click at [209, 104] on div at bounding box center [209, 108] width 2 height 15
click at [179, 79] on div "✕" at bounding box center [181, 79] width 5 height 5
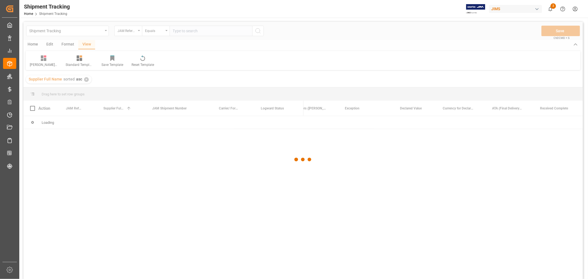
click at [192, 29] on div at bounding box center [303, 160] width 560 height 276
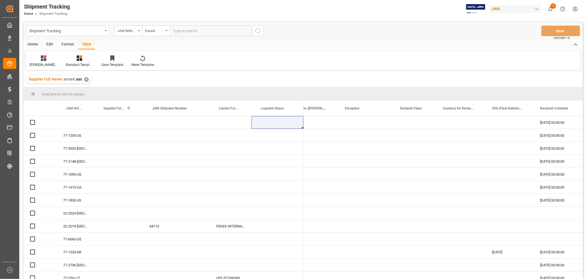
click at [193, 31] on input "text" at bounding box center [211, 31] width 83 height 10
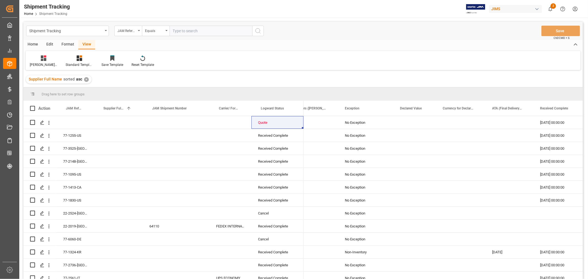
paste input "77-11171-CN"
type input "77-11171-CN"
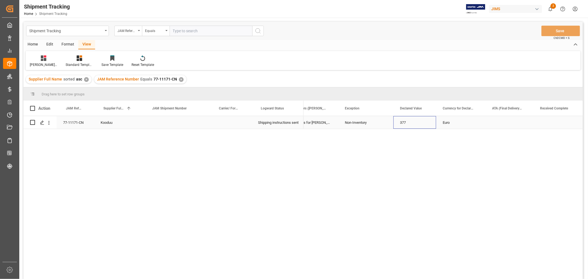
click at [408, 126] on div "377" at bounding box center [415, 122] width 43 height 13
click at [400, 125] on div "08-10-2025 00:00:00" at bounding box center [396, 122] width 34 height 13
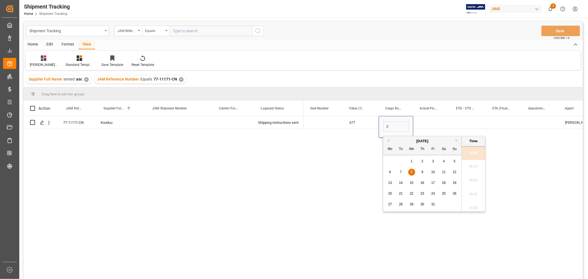
scroll to position [0, 0]
type input "30-09-2025 00:00"
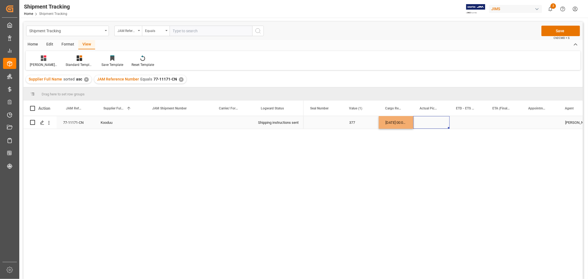
click at [436, 127] on div "Press SPACE to select this row." at bounding box center [431, 122] width 36 height 13
click at [557, 31] on button "Save" at bounding box center [561, 31] width 39 height 10
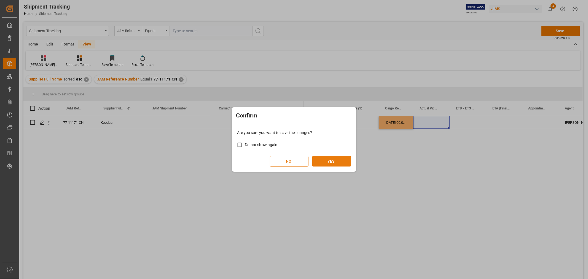
click at [327, 160] on button "YES" at bounding box center [331, 161] width 39 height 10
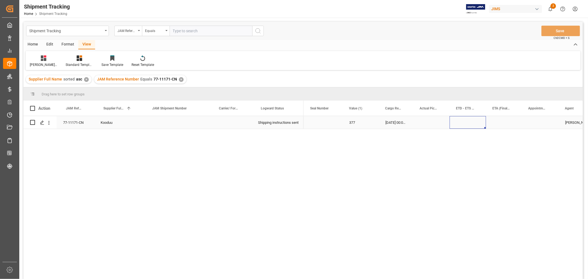
click at [462, 124] on div "Press SPACE to select this row." at bounding box center [468, 122] width 36 height 13
click at [462, 123] on div "Press SPACE to select this row." at bounding box center [468, 122] width 36 height 13
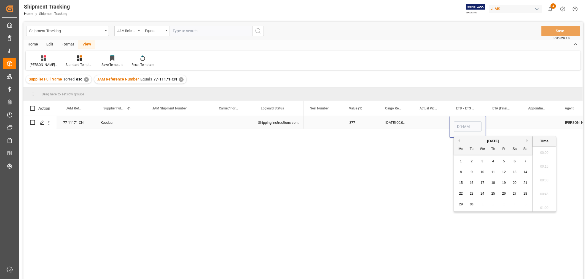
click at [462, 123] on input "Press SPACE to select this row." at bounding box center [468, 126] width 28 height 10
type input "1-10"
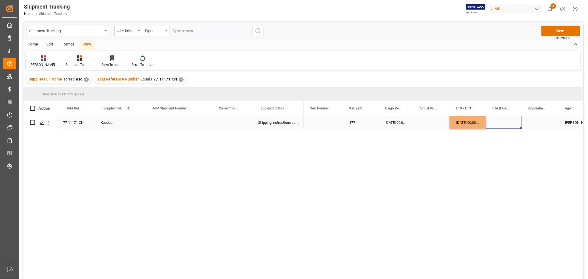
click at [496, 124] on div "Press SPACE to select this row." at bounding box center [504, 122] width 36 height 13
click at [496, 123] on div "Press SPACE to select this row." at bounding box center [504, 122] width 36 height 13
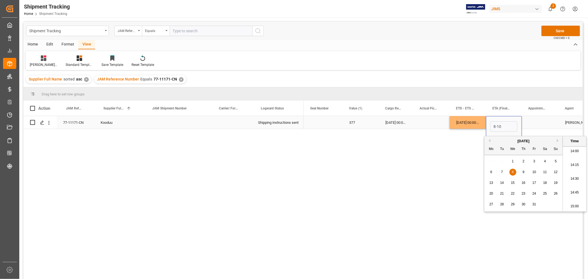
type input "08-10-2025 00:00"
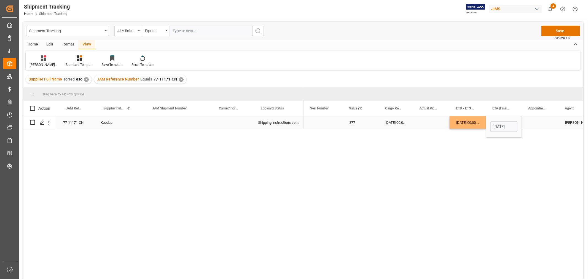
click at [531, 123] on div "Press SPACE to select this row." at bounding box center [540, 122] width 37 height 13
click at [565, 31] on button "Save" at bounding box center [561, 31] width 39 height 10
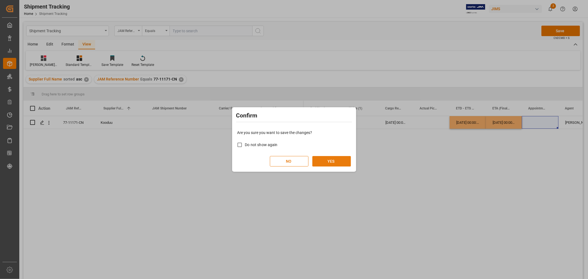
click at [325, 158] on button "YES" at bounding box center [331, 161] width 39 height 10
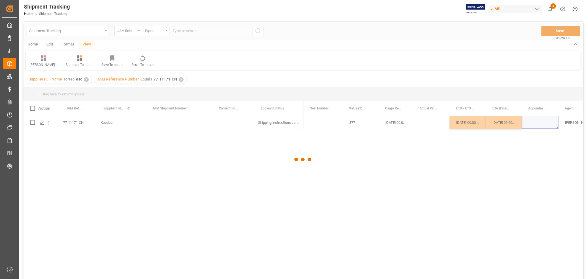
click at [234, 122] on div at bounding box center [303, 160] width 560 height 276
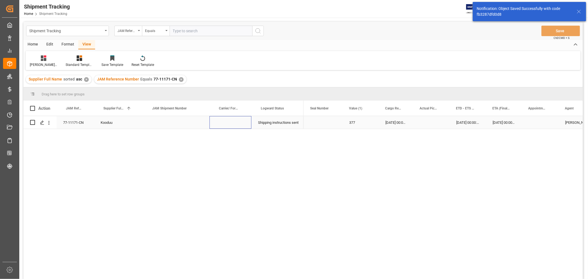
click at [221, 126] on div "Press SPACE to select this row." at bounding box center [231, 122] width 42 height 13
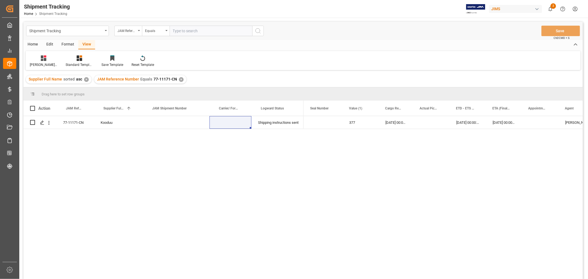
click at [227, 194] on div "77-11171-CN Kooduu Shipping instructions sent 377 30-09-2025 00:00:00 01-10-202…" at bounding box center [303, 198] width 560 height 165
click at [326, 120] on div "Press SPACE to select this row." at bounding box center [323, 122] width 39 height 13
click at [74, 121] on div "77-11171-CN" at bounding box center [76, 122] width 38 height 13
click at [181, 78] on div "✕" at bounding box center [181, 79] width 5 height 5
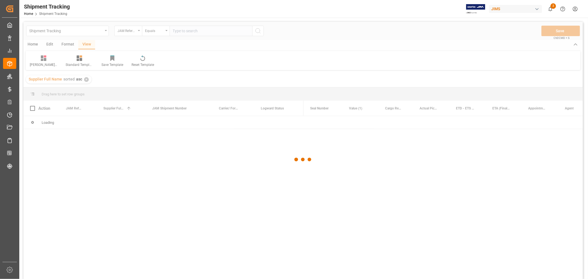
click at [181, 29] on div at bounding box center [303, 160] width 560 height 276
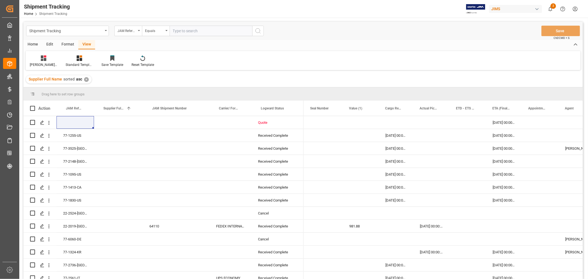
click at [182, 29] on input "text" at bounding box center [211, 31] width 83 height 10
paste input "77-11303-CN"
type input "77-11303-CN"
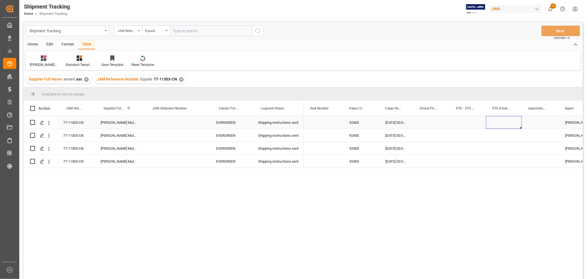
click at [487, 127] on div "Press SPACE to select this row." at bounding box center [504, 122] width 36 height 13
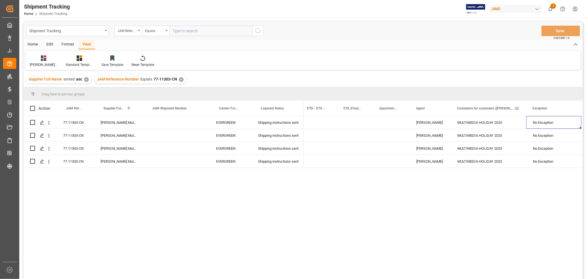
scroll to position [0, 346]
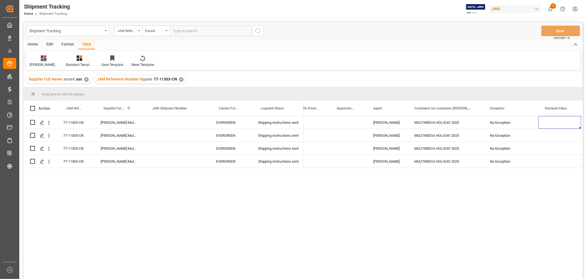
click at [45, 63] on div "[PERSON_NAME]'s tracking all_sample" at bounding box center [44, 64] width 28 height 5
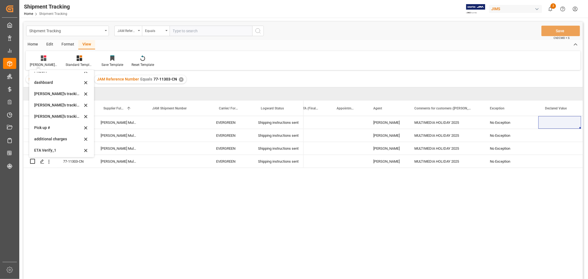
scroll to position [121, 0]
click at [49, 127] on div "ETA Verify_1" at bounding box center [58, 127] width 48 height 6
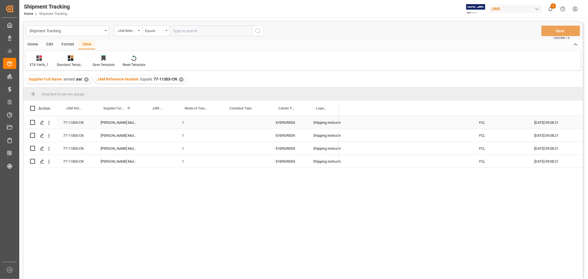
scroll to position [0, 305]
click at [238, 125] on div "Press SPACE to select this row." at bounding box center [244, 122] width 49 height 13
click at [238, 125] on span "Select" at bounding box center [234, 126] width 10 height 6
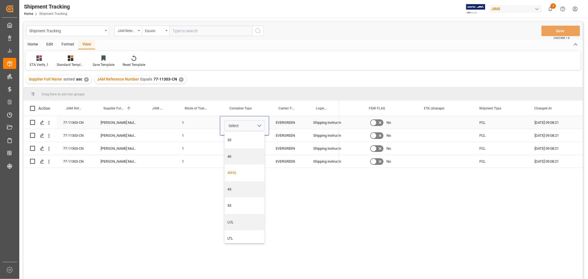
click at [238, 170] on div "40HQ" at bounding box center [245, 173] width 34 height 6
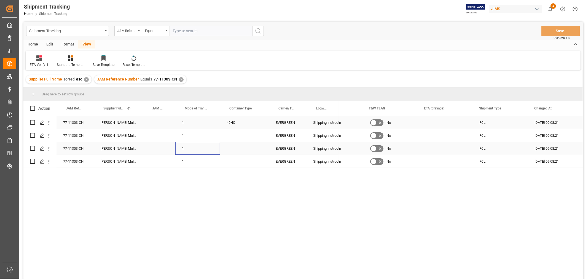
click at [207, 148] on div "1" at bounding box center [197, 148] width 45 height 13
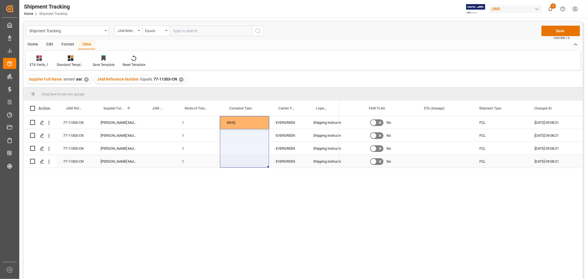
drag, startPoint x: 237, startPoint y: 125, endPoint x: 245, endPoint y: 160, distance: 35.5
click at [245, 160] on div "77-11303-CN Harman Multimedia China EVERGREEN Shipping instructions sent 1 40HQ…" at bounding box center [181, 142] width 316 height 52
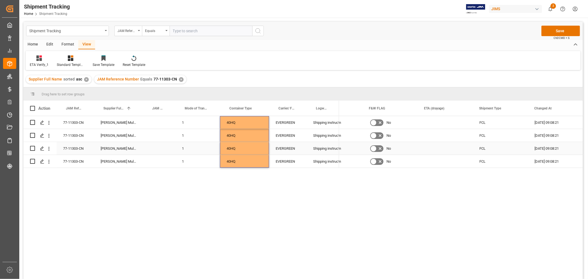
click at [413, 145] on div "No" at bounding box center [390, 148] width 55 height 13
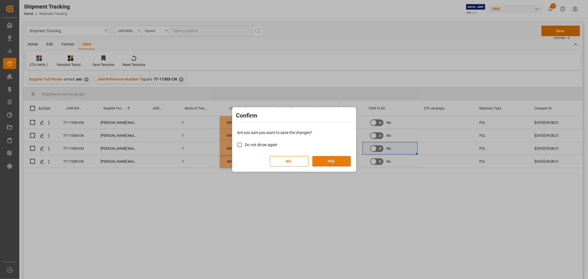
click at [324, 161] on button "YES" at bounding box center [331, 161] width 39 height 10
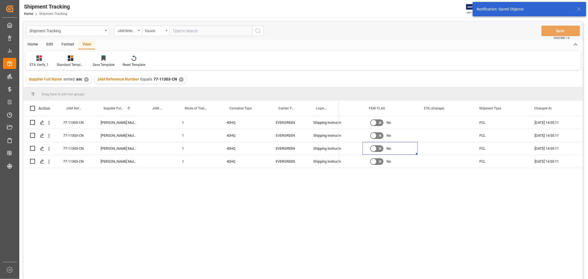
click at [179, 79] on div "✕" at bounding box center [181, 79] width 5 height 5
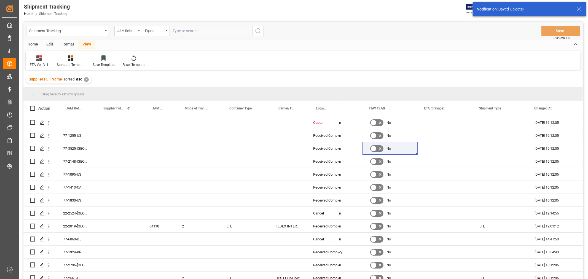
click at [132, 31] on div "JAM Reference Number" at bounding box center [126, 30] width 19 height 6
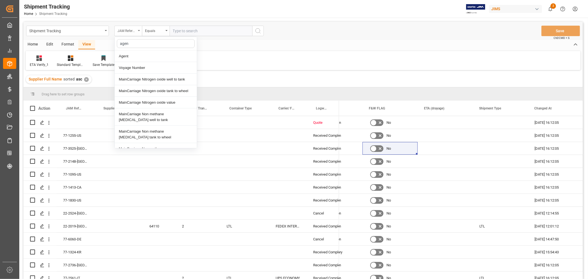
type input "agent"
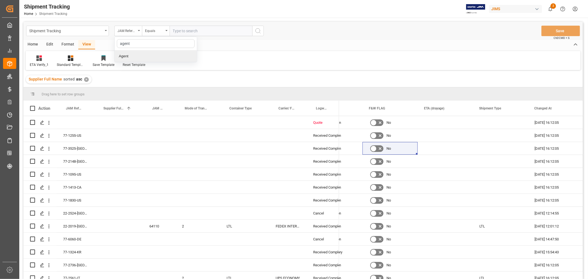
click at [133, 55] on div "Agent" at bounding box center [156, 56] width 82 height 12
click at [178, 26] on button "Select Items" at bounding box center [211, 31] width 83 height 10
type input "hui"
click at [174, 58] on input "[PERSON_NAME]" at bounding box center [175, 56] width 11 height 11
checkbox input "true"
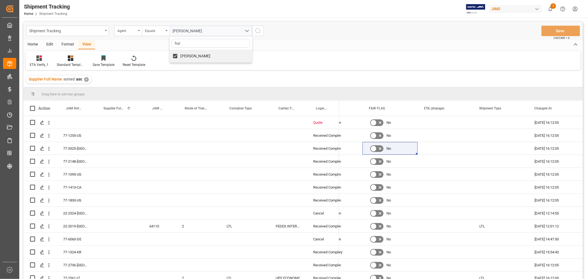
click at [261, 30] on icon "search button" at bounding box center [258, 31] width 7 height 7
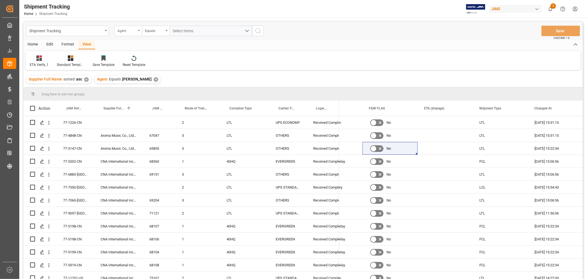
click at [135, 31] on div "Agent" at bounding box center [126, 30] width 19 height 6
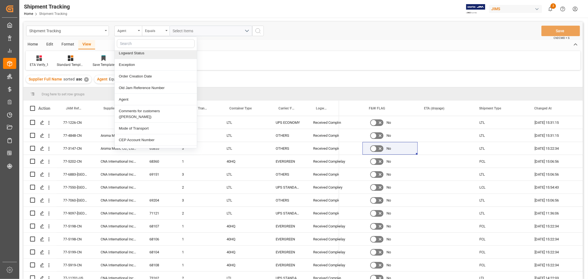
scroll to position [122, 0]
click at [139, 31] on div "Agent" at bounding box center [128, 31] width 28 height 10
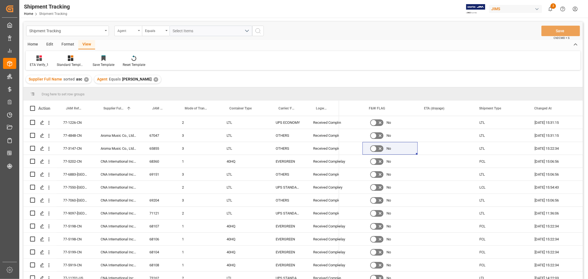
click at [139, 30] on icon "open menu" at bounding box center [139, 30] width 2 height 1
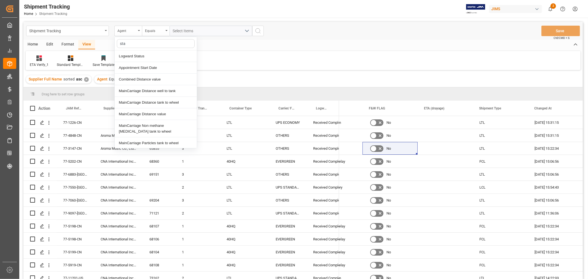
type input "stat"
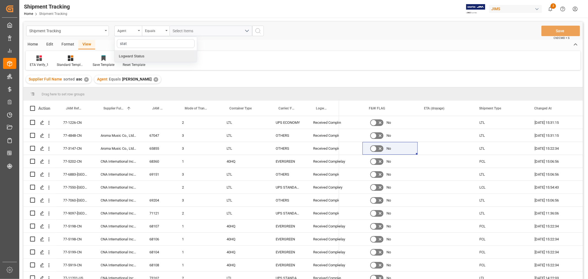
click at [140, 55] on div "Logward Status" at bounding box center [156, 56] width 82 height 12
click at [157, 27] on div "Equals" at bounding box center [154, 30] width 19 height 6
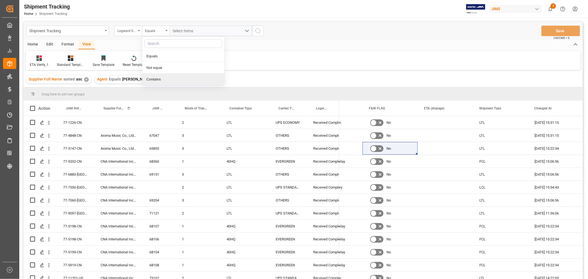
click at [159, 78] on div "Contains" at bounding box center [183, 80] width 82 height 12
click at [199, 30] on div "Select Items" at bounding box center [209, 31] width 72 height 6
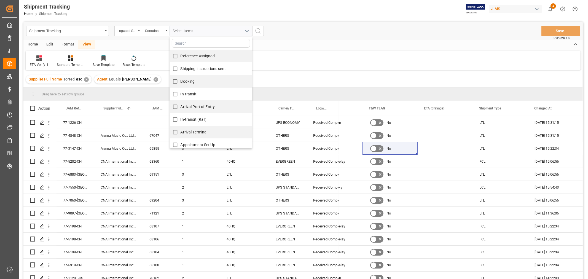
click at [181, 56] on span "Reference Assigned" at bounding box center [198, 56] width 34 height 4
click at [181, 56] on input "Reference Assigned" at bounding box center [175, 56] width 11 height 11
checkbox input "true"
click at [179, 68] on input "Shipping instructions sent" at bounding box center [175, 68] width 11 height 11
checkbox input "true"
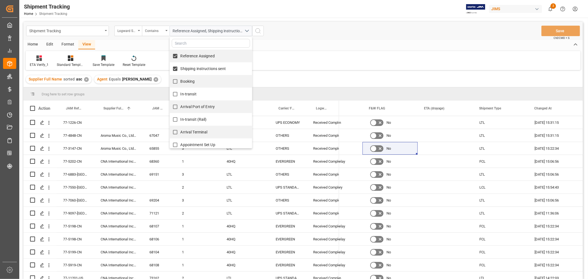
click at [179, 80] on input "Booking" at bounding box center [175, 81] width 11 height 11
checkbox input "true"
click at [179, 92] on input "In-transit" at bounding box center [175, 94] width 11 height 11
checkbox input "true"
click at [181, 107] on span "Arrival Port of Entry" at bounding box center [198, 107] width 34 height 4
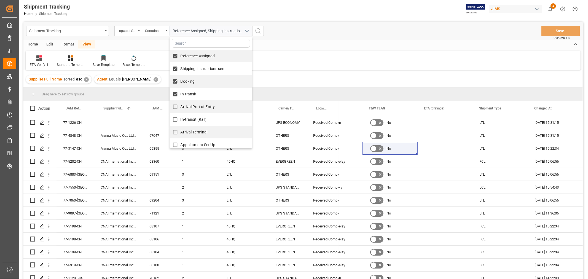
click at [181, 107] on input "Arrival Port of Entry" at bounding box center [175, 106] width 11 height 11
checkbox input "true"
click at [184, 121] on span "In-transit (Rail)" at bounding box center [194, 119] width 26 height 4
click at [181, 121] on input "In-transit (Rail)" at bounding box center [175, 119] width 11 height 11
checkbox input "true"
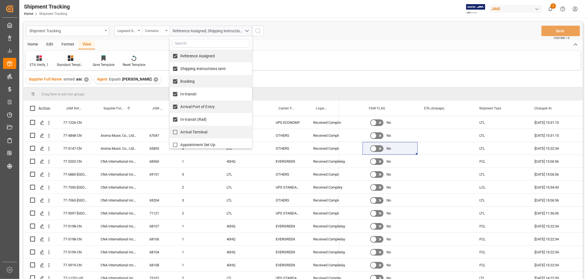
click at [185, 132] on span "Arrival Terminal" at bounding box center [194, 132] width 27 height 4
click at [181, 132] on input "Arrival Terminal" at bounding box center [175, 132] width 11 height 11
checkbox input "true"
click at [190, 144] on span "Appointment Set Up" at bounding box center [198, 145] width 35 height 4
click at [181, 144] on input "Appointment Set Up" at bounding box center [175, 145] width 11 height 11
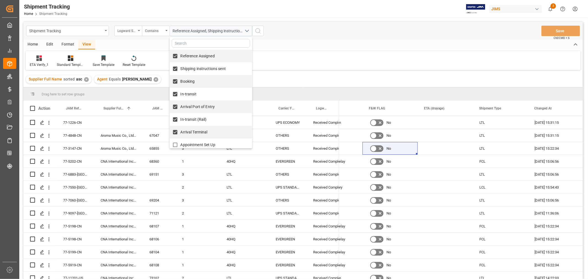
checkbox input "true"
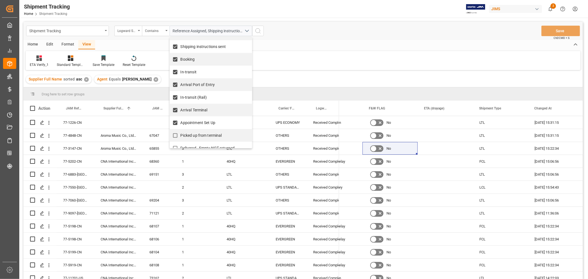
scroll to position [33, 0]
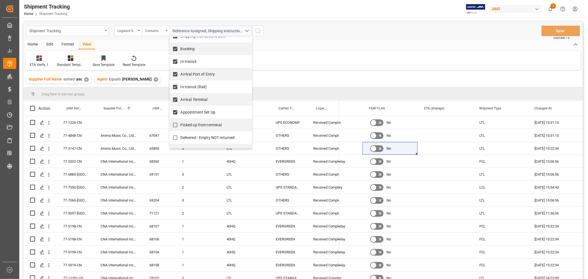
click at [207, 123] on span "Picked up from terminal" at bounding box center [201, 125] width 41 height 4
click at [181, 122] on input "Picked up from terminal" at bounding box center [175, 125] width 11 height 11
checkbox input "true"
click at [256, 29] on div "Reference Assigned, Shipping instructions sent, Booking, In-transit, Arrival Po…" at bounding box center [210, 31] width 91 height 10
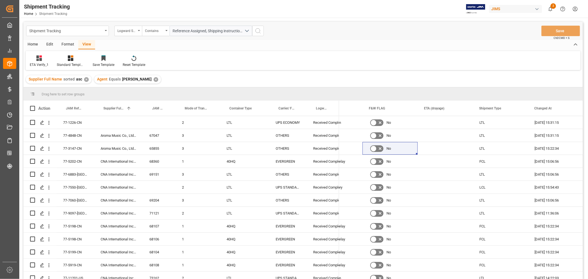
click at [257, 30] on icon "search button" at bounding box center [258, 31] width 7 height 7
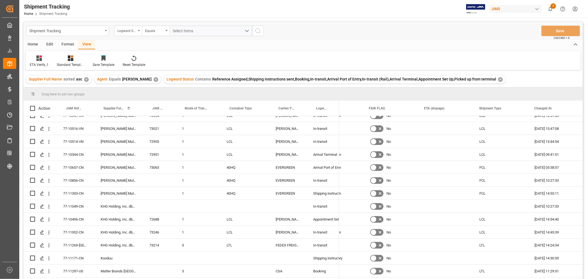
scroll to position [552, 0]
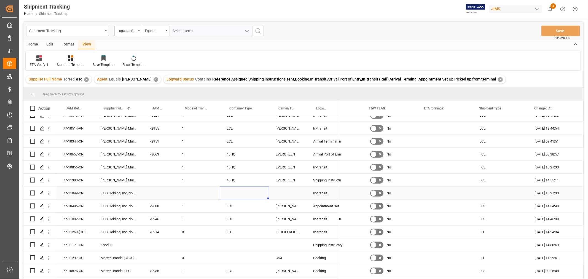
click at [239, 197] on div "Press SPACE to select this row." at bounding box center [244, 193] width 49 height 13
click at [236, 192] on div "Press SPACE to select this row." at bounding box center [244, 193] width 49 height 13
click at [76, 193] on div "77-11049-CN" at bounding box center [76, 193] width 38 height 13
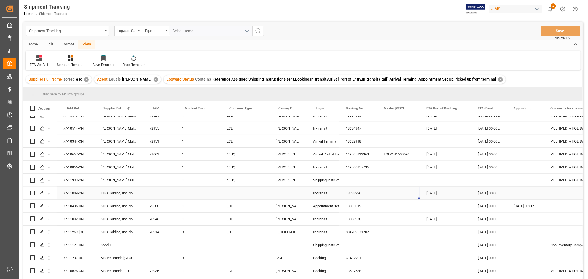
click at [227, 194] on div "Press SPACE to select this row." at bounding box center [244, 193] width 49 height 13
click at [228, 194] on div "Press SPACE to select this row." at bounding box center [244, 193] width 49 height 13
click at [244, 197] on button "Select" at bounding box center [244, 196] width 40 height 10
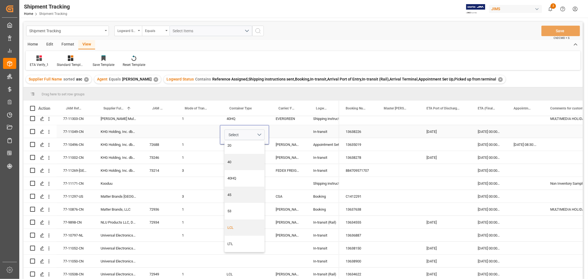
click at [238, 227] on div "LCL" at bounding box center [245, 228] width 34 height 6
click at [285, 128] on div "Press SPACE to select this row." at bounding box center [288, 131] width 38 height 13
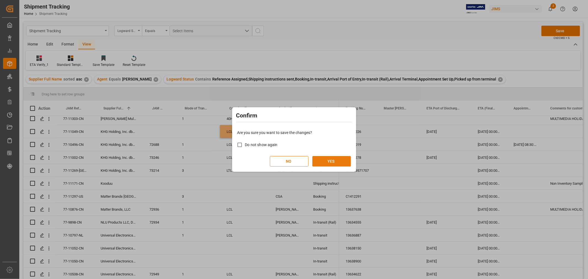
click at [323, 162] on button "YES" at bounding box center [331, 161] width 39 height 10
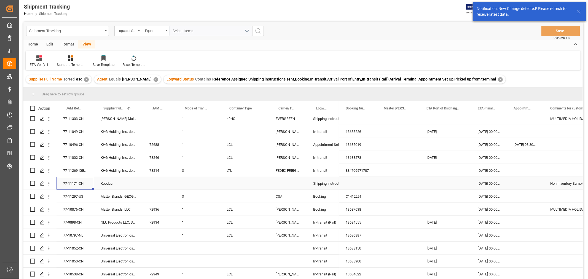
click at [73, 181] on div "77-11171-CN" at bounding box center [76, 183] width 38 height 13
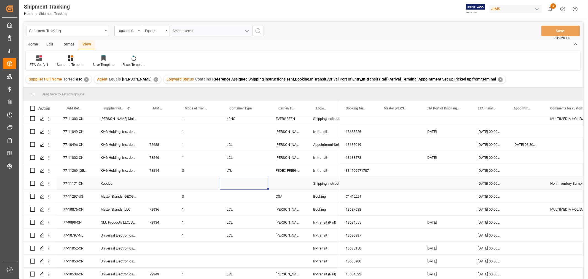
click at [233, 183] on div "Press SPACE to select this row." at bounding box center [244, 183] width 49 height 13
click at [258, 185] on button "Select" at bounding box center [244, 186] width 40 height 10
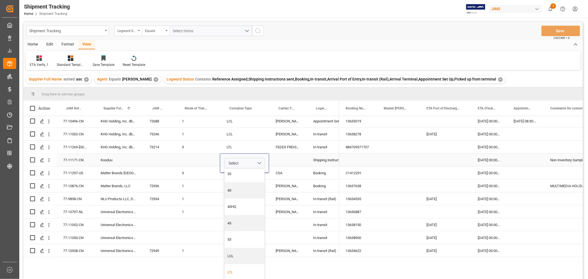
click at [231, 271] on div "LTL" at bounding box center [245, 273] width 34 height 6
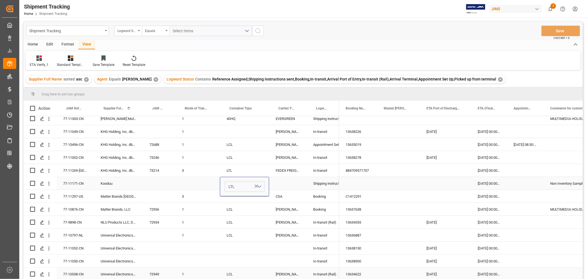
scroll to position [614, 0]
click at [258, 201] on div "Press SPACE to select this row." at bounding box center [244, 196] width 49 height 13
click at [253, 242] on div "Press SPACE to select this row." at bounding box center [244, 248] width 49 height 13
click at [290, 182] on div "Press SPACE to select this row." at bounding box center [288, 183] width 38 height 13
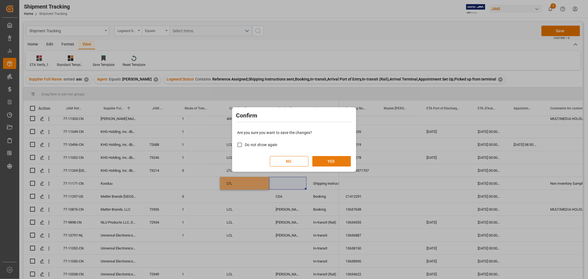
click at [320, 163] on button "YES" at bounding box center [331, 161] width 39 height 10
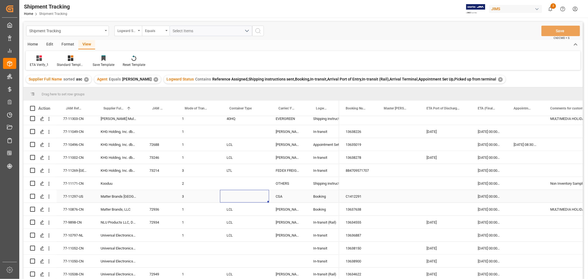
click at [246, 196] on div "Press SPACE to select this row." at bounding box center [244, 196] width 49 height 13
click at [235, 127] on div "Press SPACE to select this row." at bounding box center [244, 131] width 49 height 13
click at [261, 130] on button "Select" at bounding box center [244, 135] width 40 height 10
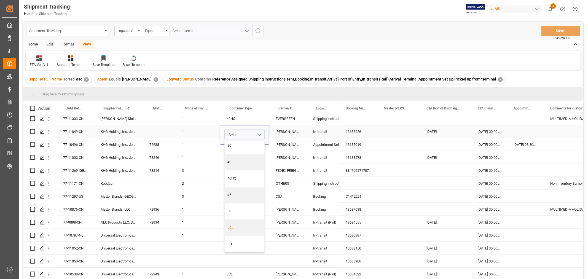
click at [237, 225] on div "LCL" at bounding box center [245, 228] width 34 height 6
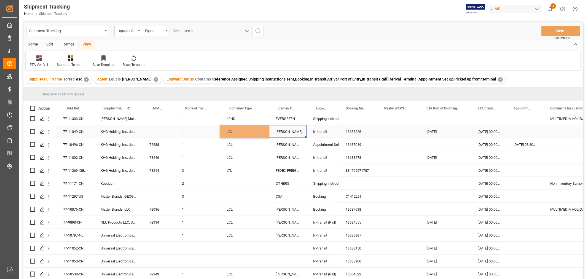
click at [300, 133] on div "DELMAR" at bounding box center [288, 131] width 38 height 13
click at [558, 30] on button "Save" at bounding box center [561, 31] width 39 height 10
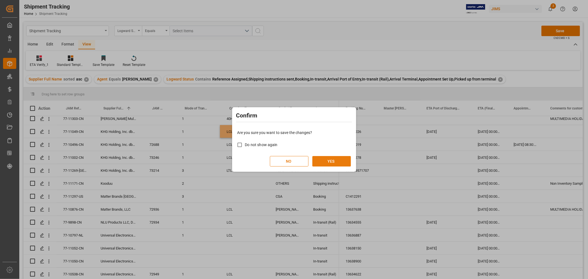
click at [339, 159] on button "YES" at bounding box center [331, 161] width 39 height 10
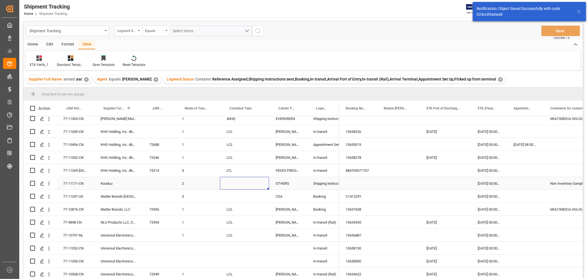
click at [242, 184] on div "Press SPACE to select this row." at bounding box center [244, 183] width 49 height 13
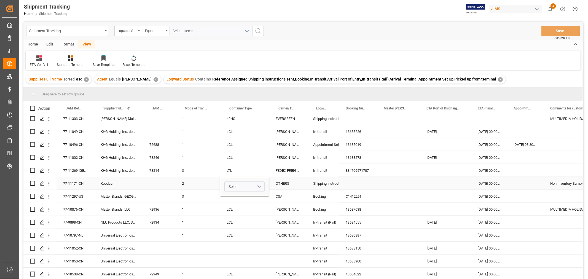
click at [260, 182] on button "Select" at bounding box center [244, 186] width 40 height 10
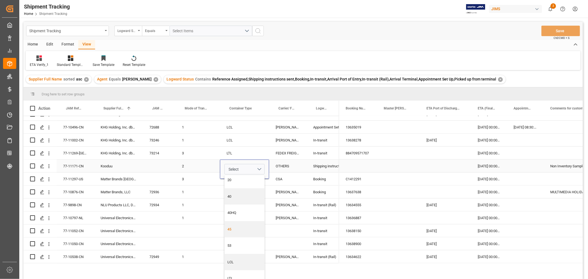
scroll to position [638, 0]
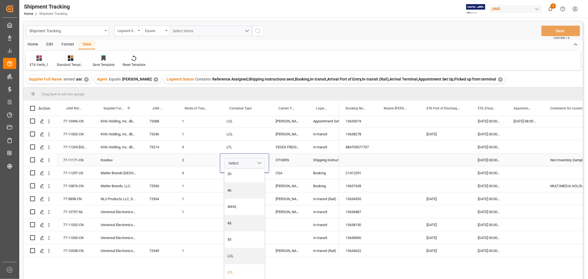
click at [239, 267] on div "LTL" at bounding box center [245, 272] width 40 height 17
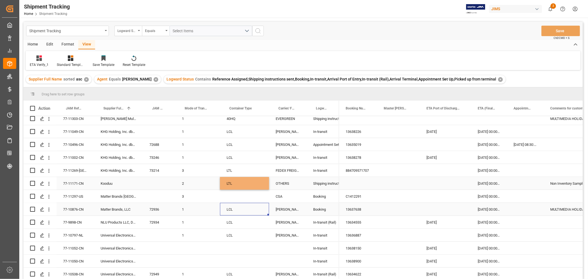
click at [262, 203] on div "LCL" at bounding box center [244, 209] width 49 height 13
click at [553, 29] on button "Save" at bounding box center [561, 31] width 39 height 10
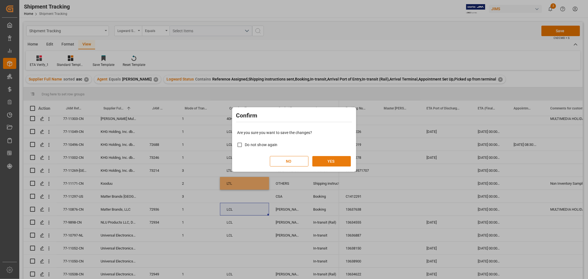
click at [335, 162] on button "YES" at bounding box center [331, 161] width 39 height 10
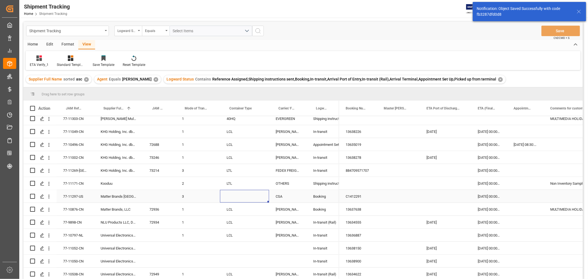
click at [234, 198] on div "Press SPACE to select this row." at bounding box center [244, 196] width 49 height 13
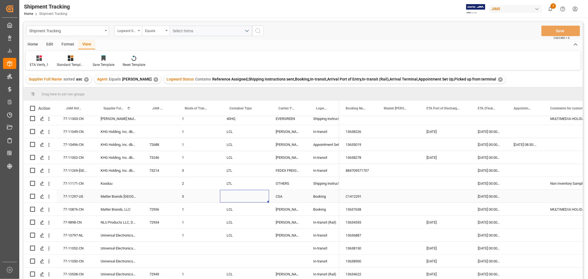
click at [234, 198] on div "Press SPACE to select this row." at bounding box center [244, 196] width 49 height 13
click at [263, 197] on button "Select" at bounding box center [244, 199] width 40 height 10
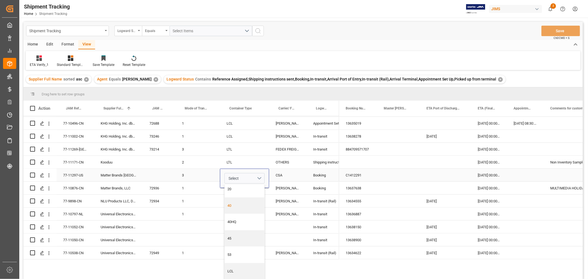
scroll to position [651, 0]
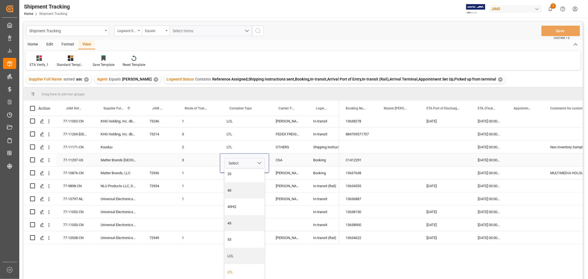
click at [228, 270] on div "LTL" at bounding box center [245, 273] width 34 height 6
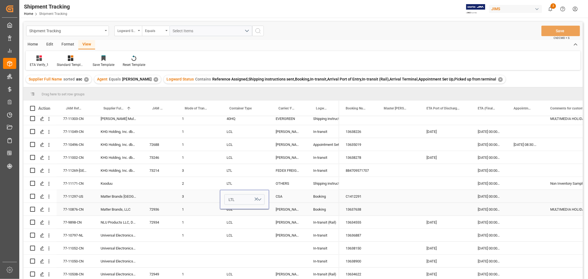
click at [250, 214] on div "LCL" at bounding box center [244, 209] width 49 height 13
click at [552, 27] on button "Save" at bounding box center [561, 31] width 39 height 10
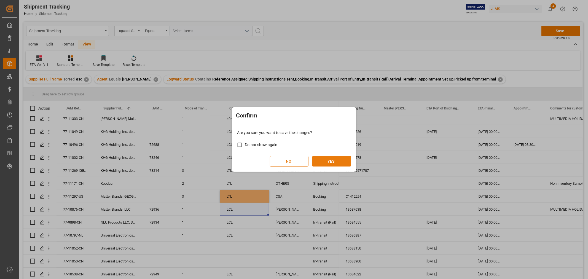
click at [321, 162] on button "YES" at bounding box center [331, 161] width 39 height 10
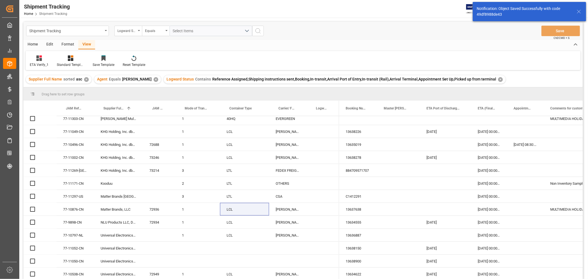
click at [236, 245] on div "Press SPACE to select this row." at bounding box center [244, 248] width 49 height 13
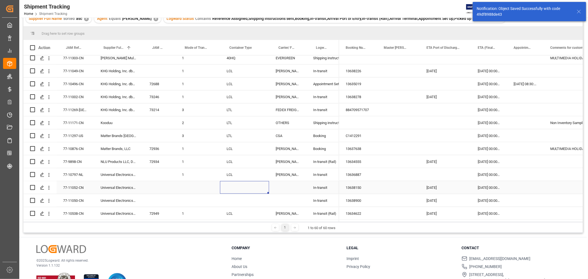
scroll to position [61, 0]
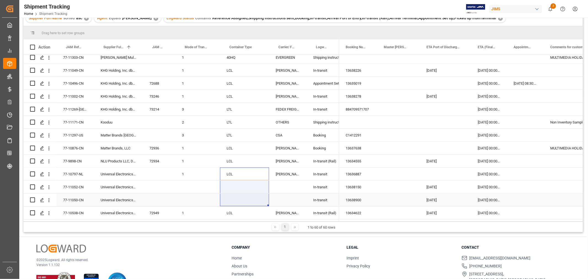
drag, startPoint x: 234, startPoint y: 173, endPoint x: 236, endPoint y: 195, distance: 22.2
click at [278, 185] on div "Press SPACE to select this row." at bounding box center [288, 187] width 38 height 13
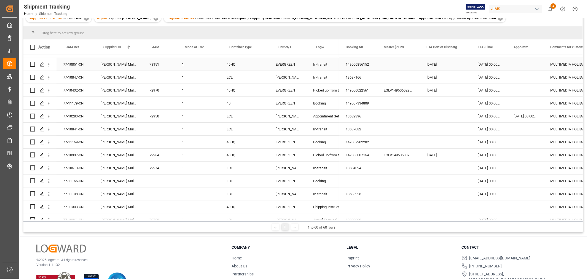
scroll to position [277, 0]
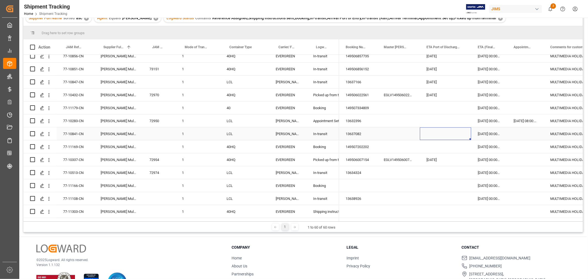
click at [438, 133] on div "Press SPACE to select this row." at bounding box center [445, 133] width 51 height 13
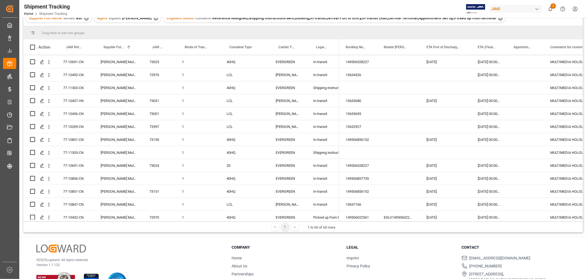
scroll to position [0, 0]
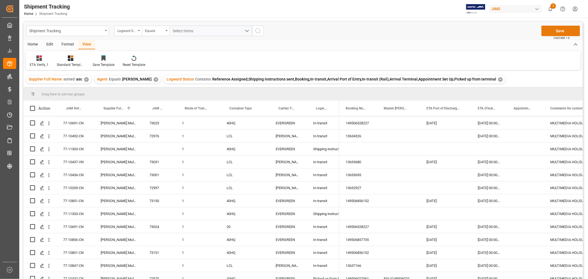
click at [550, 31] on button "Save" at bounding box center [561, 31] width 39 height 10
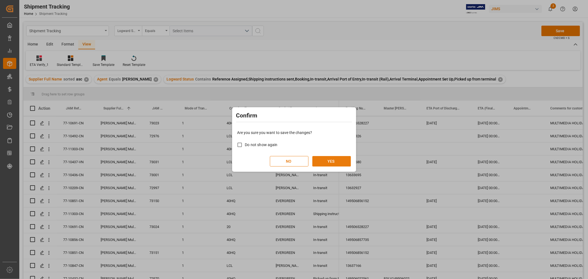
click at [327, 161] on button "YES" at bounding box center [331, 161] width 39 height 10
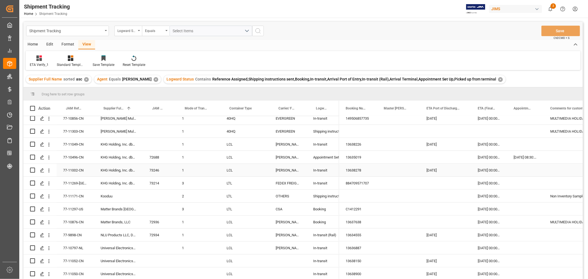
scroll to position [614, 0]
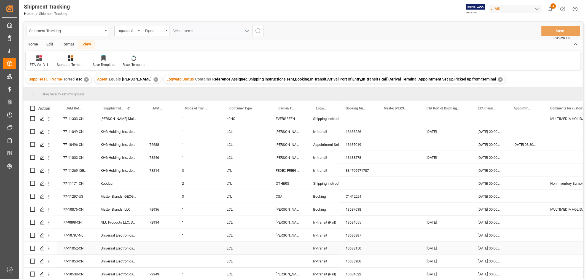
click at [234, 248] on div "LCL" at bounding box center [244, 248] width 49 height 13
click at [78, 244] on div "77-11052-CN" at bounding box center [76, 248] width 38 height 13
click at [67, 256] on div "77-11050-CN" at bounding box center [76, 261] width 38 height 13
click at [164, 184] on div "Press SPACE to select this row." at bounding box center [159, 183] width 33 height 13
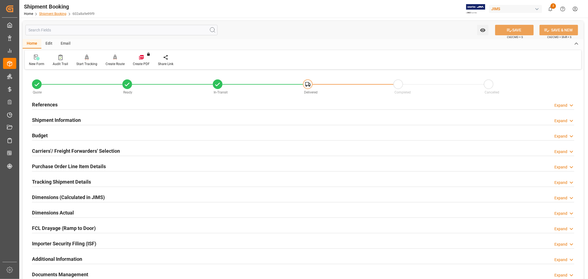
click at [47, 13] on link "Shipment Booking" at bounding box center [52, 14] width 27 height 4
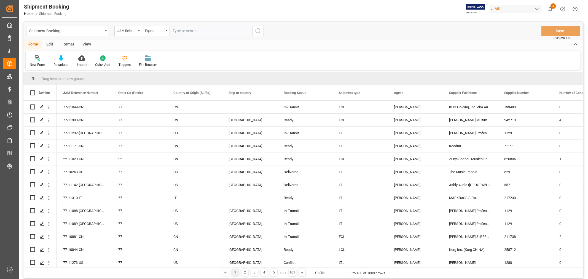
click at [194, 29] on input "text" at bounding box center [211, 31] width 83 height 10
type input "77-11171-CN"
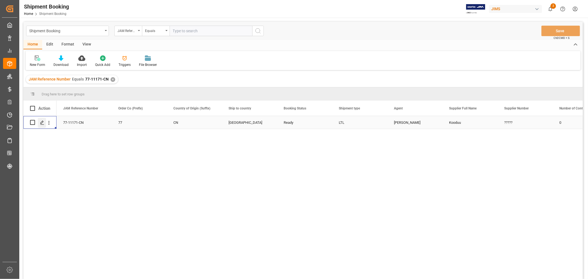
click at [41, 123] on polygon "Press SPACE to select this row." at bounding box center [42, 122] width 3 height 3
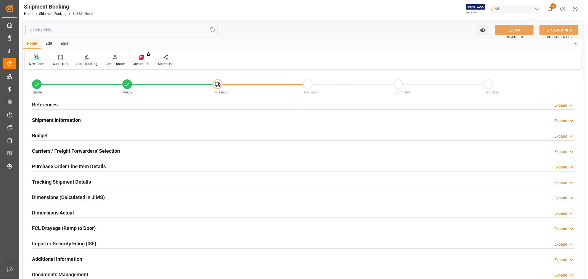
click at [57, 152] on h2 "Carriers'/ Freight Forwarders' Selection" at bounding box center [76, 150] width 88 height 7
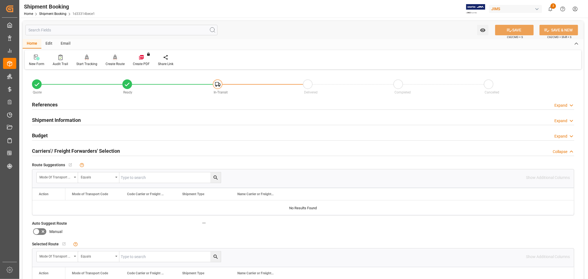
click at [114, 62] on div "Create Route" at bounding box center [115, 63] width 19 height 5
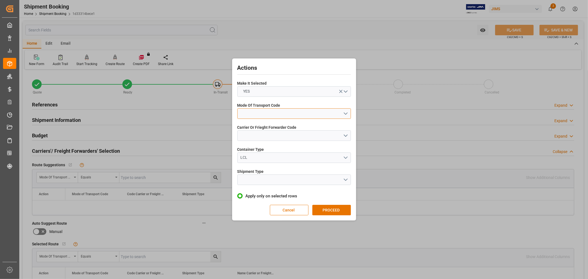
click at [244, 113] on button "open menu" at bounding box center [294, 113] width 114 height 10
click at [270, 128] on div "2- COURIER AIR" at bounding box center [294, 127] width 113 height 12
click at [263, 135] on button "open menu" at bounding box center [294, 135] width 114 height 10
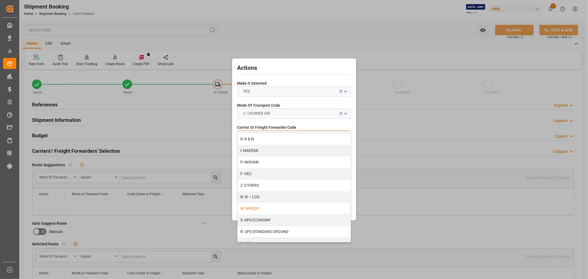
scroll to position [288, 0]
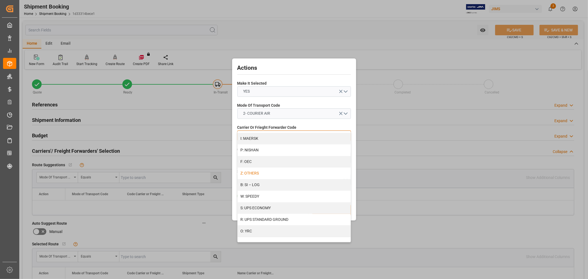
click at [273, 172] on div "Z: OTHERS" at bounding box center [294, 174] width 113 height 12
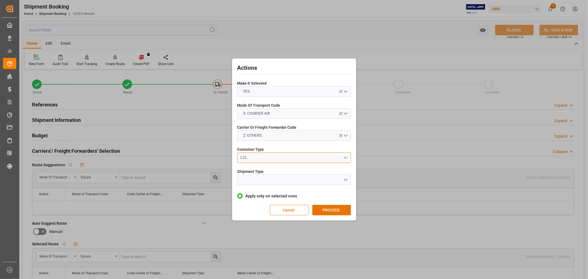
click at [288, 156] on div "LCL" at bounding box center [291, 158] width 103 height 6
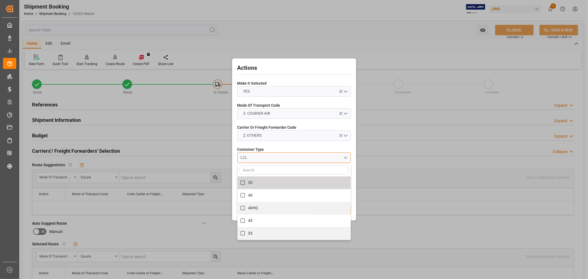
click at [274, 156] on div "LCL" at bounding box center [291, 158] width 103 height 6
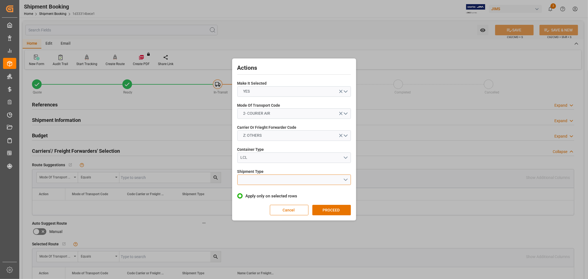
click at [276, 181] on button "open menu" at bounding box center [294, 180] width 114 height 10
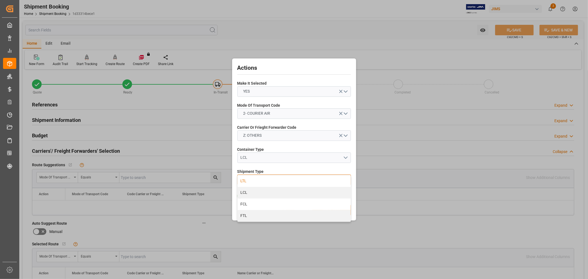
click at [268, 183] on div "LTL" at bounding box center [294, 181] width 113 height 12
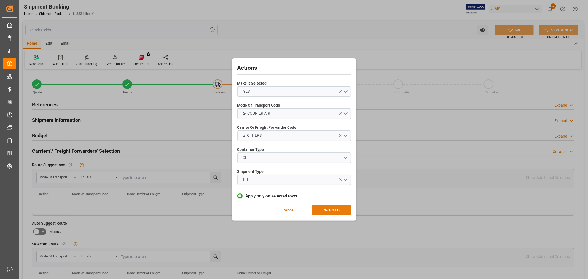
click at [338, 208] on button "PROCEED" at bounding box center [331, 210] width 39 height 10
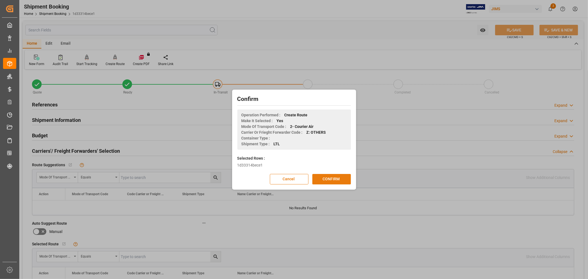
click at [327, 174] on button "CONFIRM" at bounding box center [331, 179] width 39 height 10
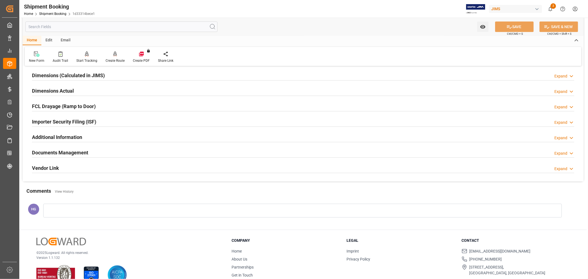
scroll to position [122, 0]
click at [51, 152] on h2 "Documents Management" at bounding box center [60, 151] width 56 height 7
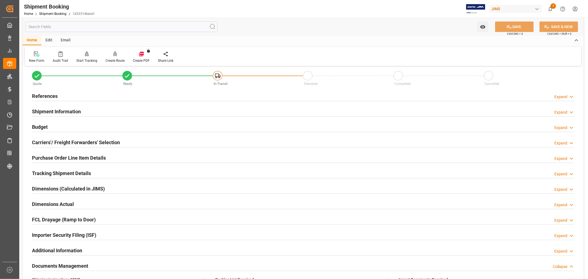
scroll to position [0, 0]
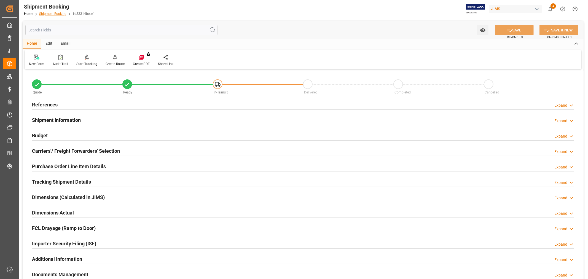
click at [62, 12] on link "Shipment Booking" at bounding box center [52, 14] width 27 height 4
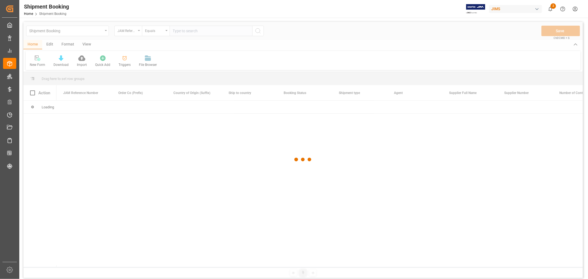
click at [180, 31] on div at bounding box center [303, 160] width 560 height 276
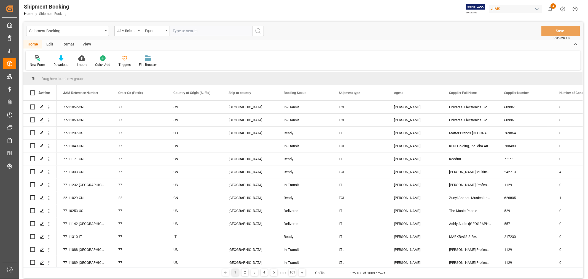
click at [181, 29] on input "text" at bounding box center [211, 31] width 83 height 10
paste input "77-11052-CN"
type input "77-11052-CN"
click at [263, 27] on button "search button" at bounding box center [258, 31] width 12 height 10
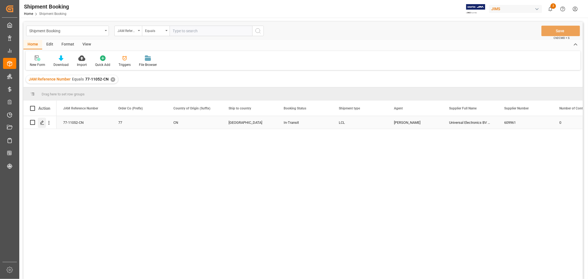
click at [41, 123] on icon "Press SPACE to select this row." at bounding box center [42, 123] width 4 height 4
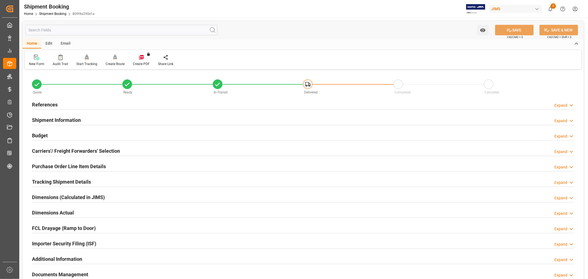
click at [63, 148] on h2 "Carriers'/ Freight Forwarders' Selection" at bounding box center [76, 150] width 88 height 7
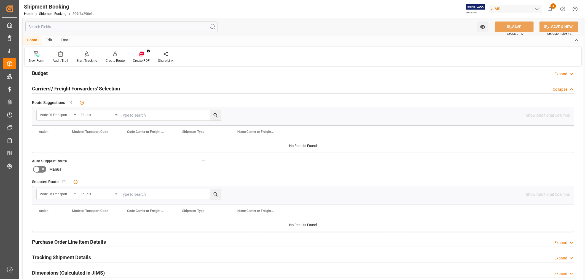
scroll to position [61, 0]
click at [117, 58] on div "Create Route" at bounding box center [115, 60] width 19 height 5
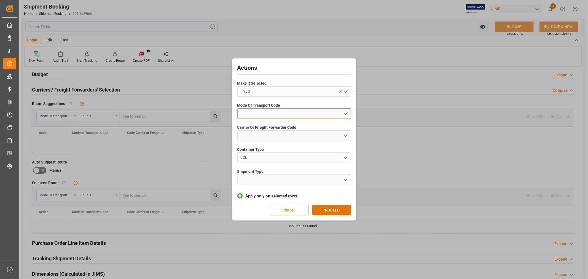
click at [258, 110] on button "open menu" at bounding box center [294, 113] width 114 height 10
click at [253, 115] on div "1- OCEAN" at bounding box center [294, 115] width 113 height 12
click at [264, 136] on button "open menu" at bounding box center [294, 135] width 114 height 10
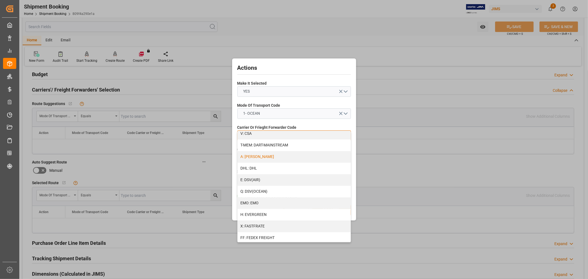
click at [282, 158] on div "A: [PERSON_NAME]" at bounding box center [294, 157] width 113 height 12
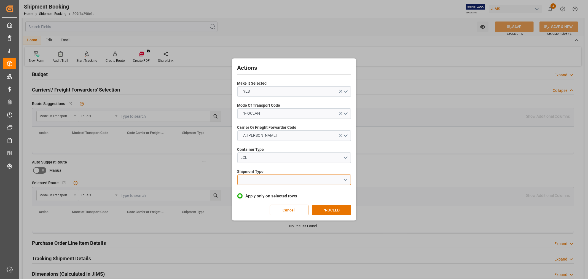
click at [275, 181] on button "open menu" at bounding box center [294, 180] width 114 height 10
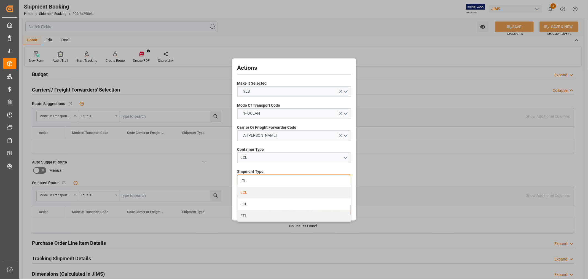
click at [256, 190] on div "LCL" at bounding box center [294, 193] width 113 height 12
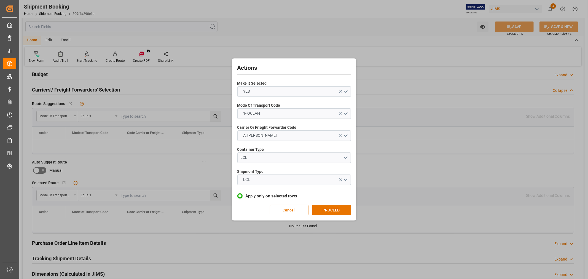
click at [321, 208] on button "PROCEED" at bounding box center [331, 210] width 39 height 10
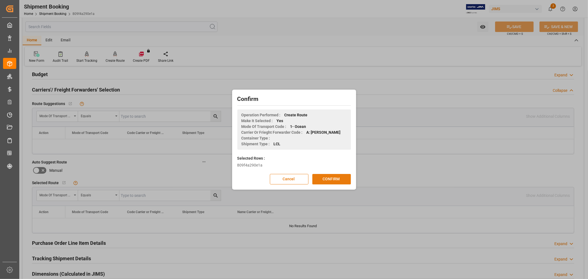
click at [327, 180] on button "CONFIRM" at bounding box center [331, 179] width 39 height 10
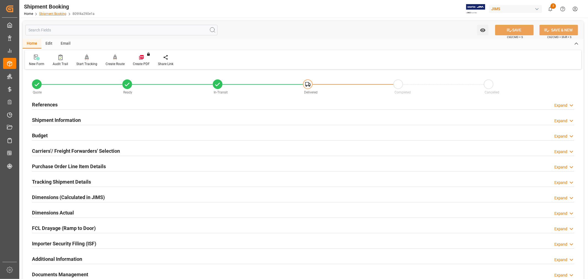
click at [53, 13] on link "Shipment Booking" at bounding box center [52, 14] width 27 height 4
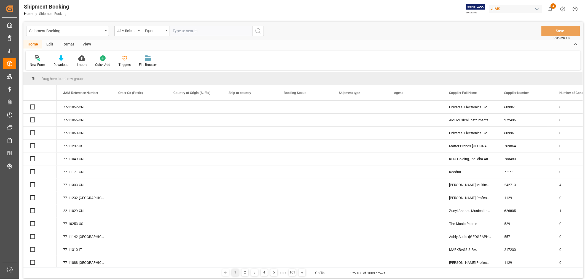
click at [180, 32] on input "text" at bounding box center [211, 31] width 83 height 10
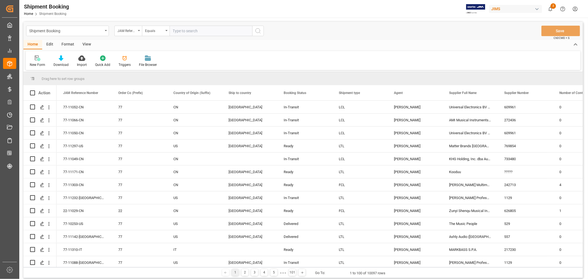
click at [179, 31] on input "text" at bounding box center [211, 31] width 83 height 10
type input "77-11050-CN"
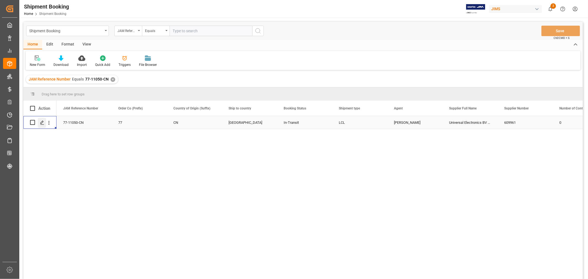
click at [42, 122] on icon "Press SPACE to select this row." at bounding box center [42, 123] width 4 height 4
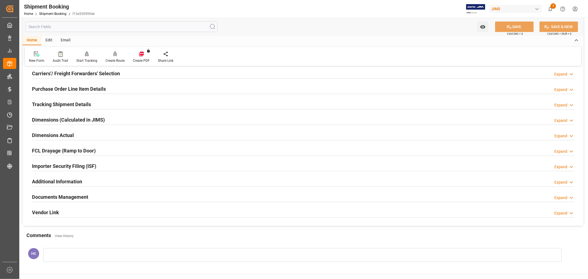
scroll to position [74, 0]
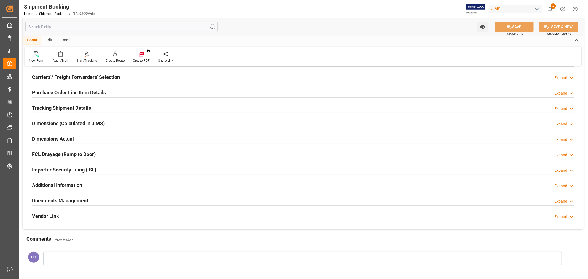
click at [76, 78] on h2 "Carriers'/ Freight Forwarders' Selection" at bounding box center [76, 76] width 88 height 7
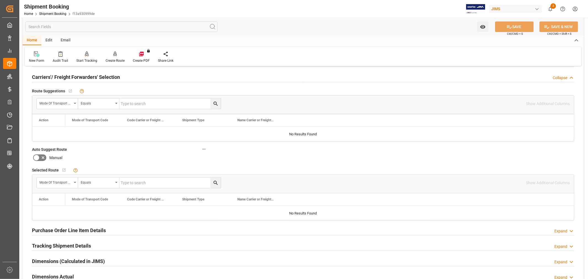
click at [134, 161] on div "Manual" at bounding box center [120, 157] width 176 height 9
click at [114, 56] on icon at bounding box center [115, 54] width 4 height 6
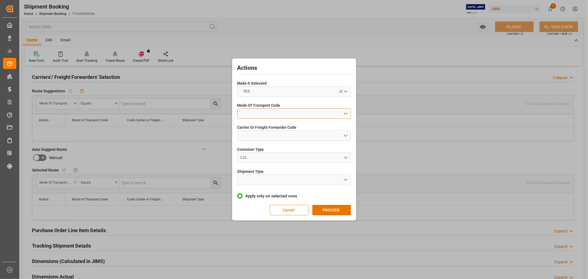
click at [261, 111] on button "open menu" at bounding box center [294, 113] width 114 height 10
click at [253, 114] on div "1- OCEAN" at bounding box center [294, 115] width 113 height 12
click at [263, 136] on button "open menu" at bounding box center [294, 135] width 114 height 10
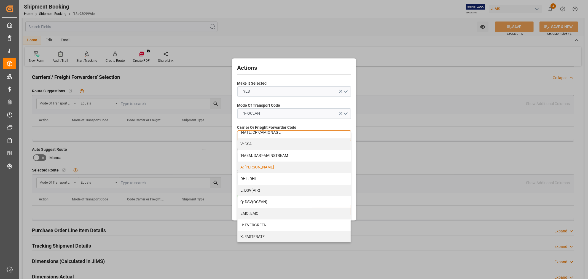
scroll to position [31, 0]
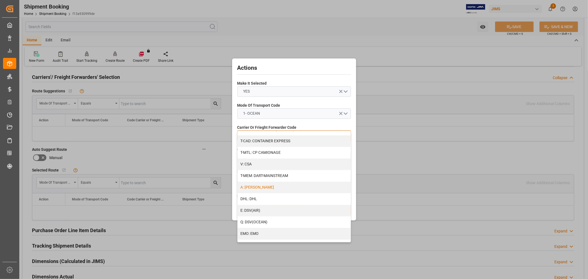
click at [276, 189] on div "A: DELMAR" at bounding box center [294, 188] width 113 height 12
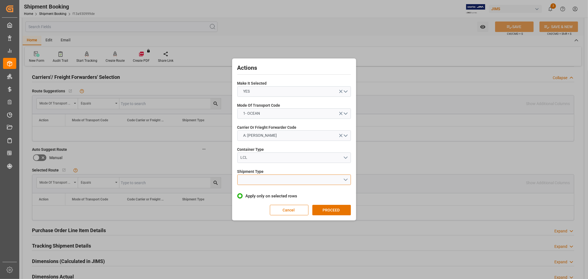
click at [254, 183] on button "open menu" at bounding box center [294, 180] width 114 height 10
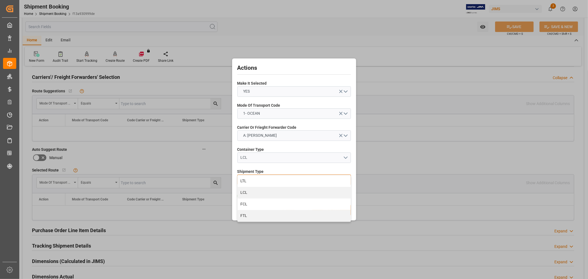
drag, startPoint x: 249, startPoint y: 191, endPoint x: 266, endPoint y: 194, distance: 17.9
click at [249, 192] on div "LCL" at bounding box center [294, 193] width 113 height 12
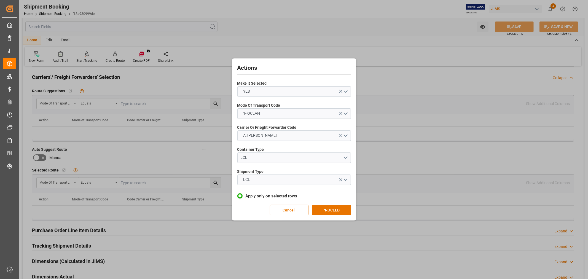
click at [325, 208] on button "PROCEED" at bounding box center [331, 210] width 39 height 10
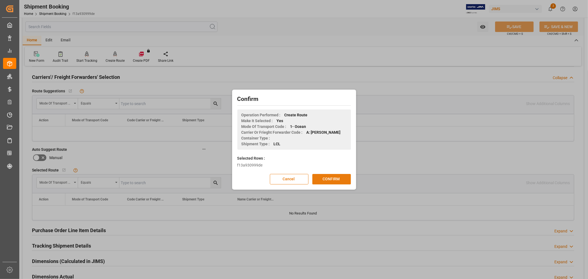
click at [325, 181] on button "CONFIRM" at bounding box center [331, 179] width 39 height 10
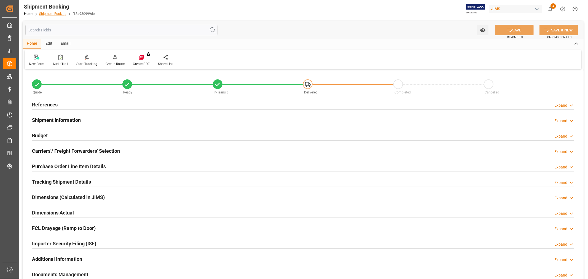
click at [50, 13] on link "Shipment Booking" at bounding box center [52, 14] width 27 height 4
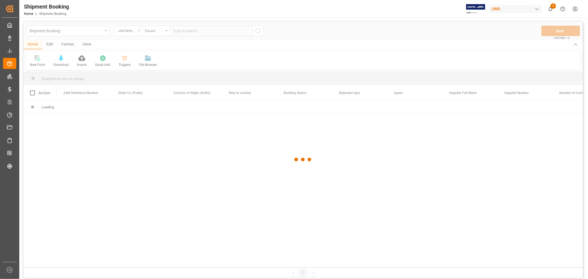
click at [179, 31] on div at bounding box center [303, 160] width 560 height 276
click at [177, 30] on div at bounding box center [303, 160] width 560 height 276
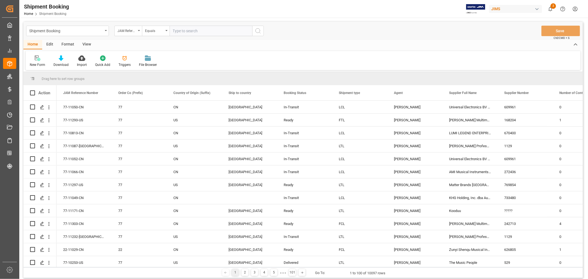
click at [178, 31] on input "text" at bounding box center [211, 31] width 83 height 10
paste input "77-11171-CN"
type input "77-11171-CN"
click at [261, 30] on icon "search button" at bounding box center [258, 31] width 7 height 7
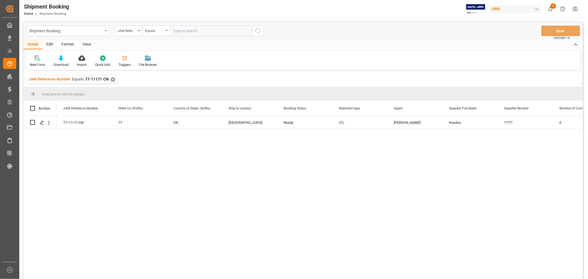
click at [84, 44] on div "View" at bounding box center [86, 44] width 17 height 9
click at [29, 61] on div "Default" at bounding box center [35, 61] width 19 height 12
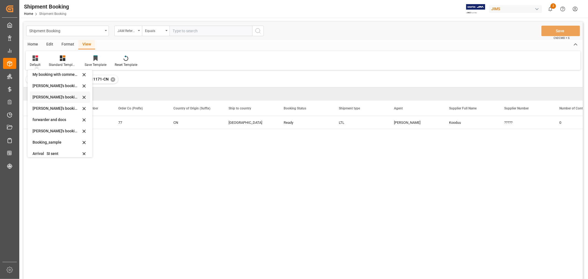
scroll to position [53, 0]
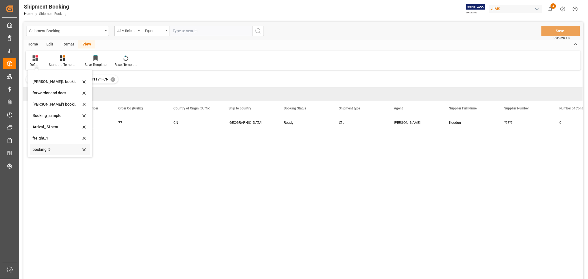
click at [39, 151] on div "booking_5" at bounding box center [57, 150] width 48 height 6
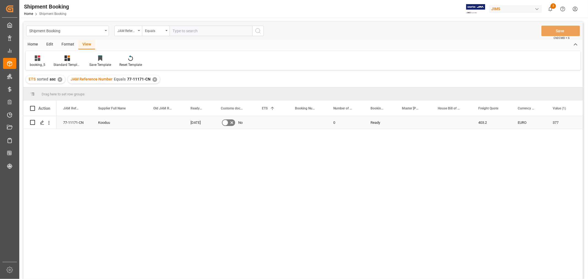
click at [303, 123] on div "Press SPACE to select this row." at bounding box center [307, 122] width 38 height 13
click at [303, 123] on input "Press SPACE to select this row." at bounding box center [308, 126] width 30 height 10
click at [298, 129] on input "Press SPACE to select this row." at bounding box center [308, 126] width 30 height 10
click at [299, 125] on input "Press SPACE to select this row." at bounding box center [308, 126] width 30 height 10
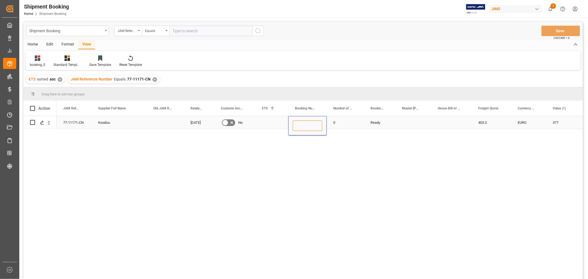
paste input "1ZB871666704932018"
type input "1ZB871666704932018"
click at [344, 127] on div "0" at bounding box center [345, 122] width 37 height 13
click at [548, 31] on button "Save" at bounding box center [561, 31] width 39 height 10
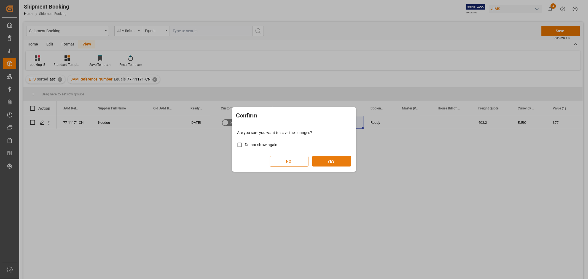
click at [333, 158] on button "YES" at bounding box center [331, 161] width 39 height 10
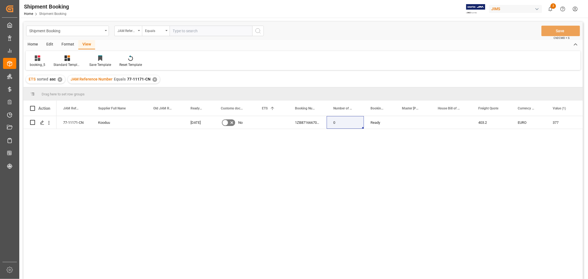
click at [152, 77] on div "JAM Reference Number Equals 77-11171-CN ✕" at bounding box center [114, 79] width 92 height 8
click at [155, 80] on div "✕" at bounding box center [155, 79] width 5 height 5
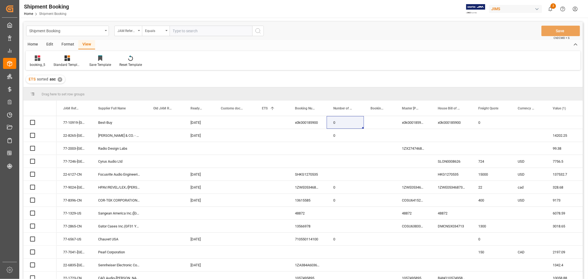
click at [180, 29] on input "text" at bounding box center [211, 31] width 83 height 10
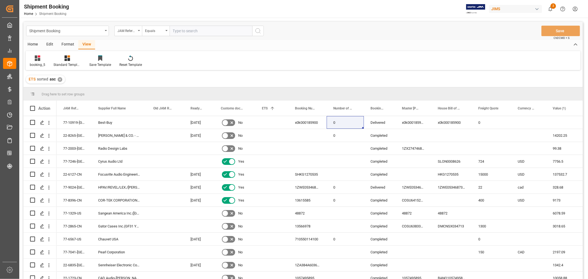
click at [180, 29] on input "text" at bounding box center [211, 31] width 83 height 10
paste input "77-11166-CN"
type input "77-11166-CN"
click at [259, 30] on icon "search button" at bounding box center [258, 31] width 7 height 7
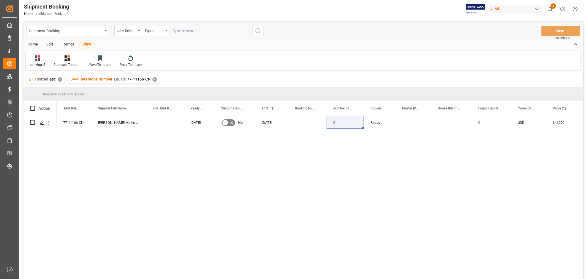
click at [288, 217] on div "77-11166-CN Harman Multimedia China 08-10-2025 No 15-10-2025 0 Ready 0 USD 3462…" at bounding box center [320, 199] width 526 height 167
click at [137, 30] on div "JAM Reference Number" at bounding box center [128, 31] width 28 height 10
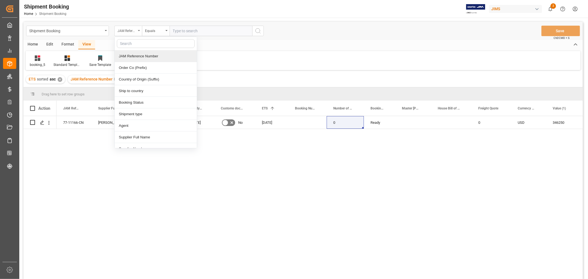
drag, startPoint x: 142, startPoint y: 101, endPoint x: 124, endPoint y: 33, distance: 70.1
click at [123, 33] on div "JAM Reference Number JAM Reference Number Order Co (Prefix) Country of Origin (…" at bounding box center [128, 31] width 28 height 10
type input "BOO"
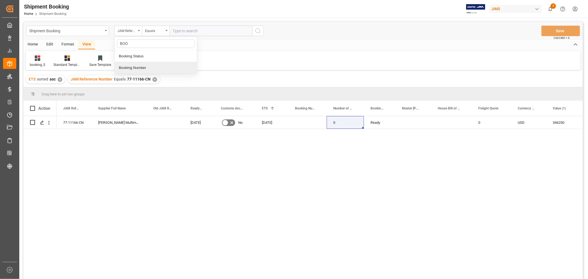
click at [144, 71] on div "Booking Number" at bounding box center [156, 68] width 82 height 12
click at [153, 79] on div "✕" at bounding box center [155, 79] width 5 height 5
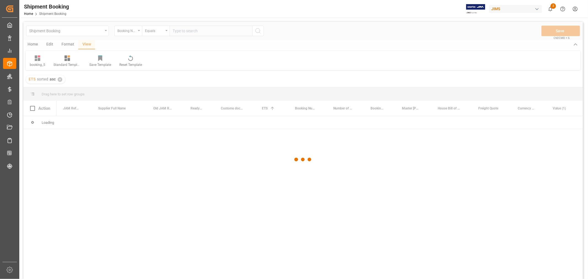
click at [183, 27] on div at bounding box center [303, 160] width 560 height 276
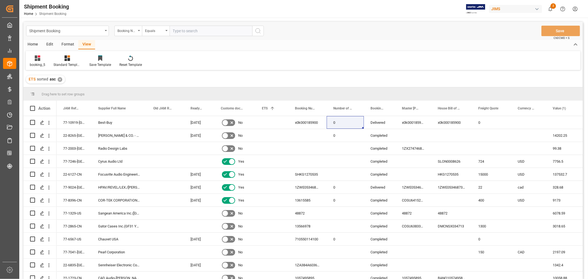
click at [181, 30] on input "text" at bounding box center [211, 31] width 83 height 10
paste input "149506857972"
type input "149506857972"
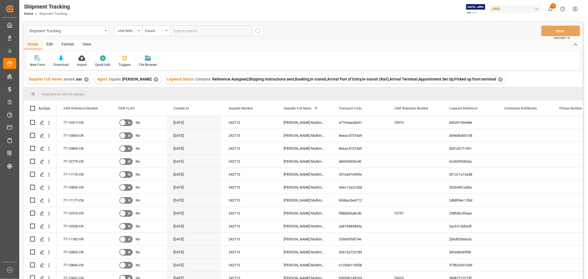
click at [88, 44] on div "View" at bounding box center [86, 44] width 17 height 9
click at [32, 62] on div "Default" at bounding box center [35, 64] width 11 height 5
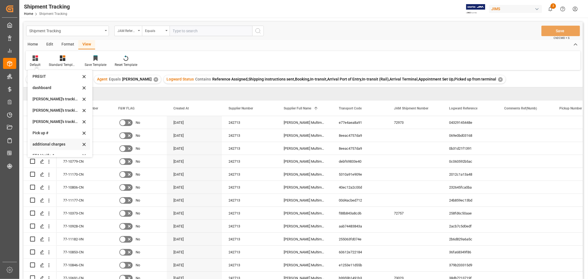
scroll to position [121, 0]
click at [49, 128] on div "ETA Verify_1" at bounding box center [57, 127] width 48 height 6
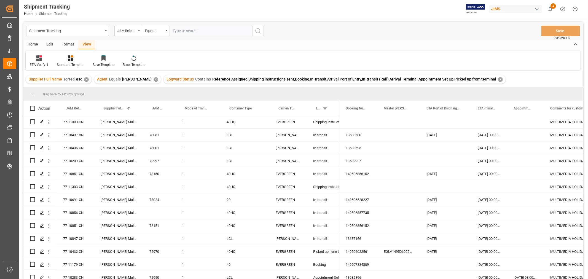
scroll to position [184, 0]
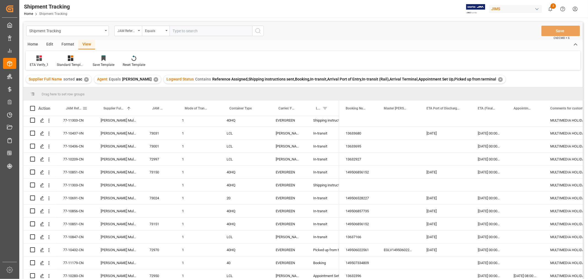
click at [77, 108] on span "JAM Reference Number" at bounding box center [74, 108] width 17 height 4
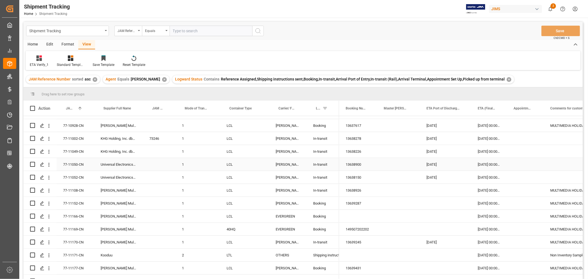
scroll to position [490, 0]
click at [149, 163] on div "Press SPACE to select this row." at bounding box center [159, 163] width 33 height 13
click at [149, 163] on input "Press SPACE to select this row." at bounding box center [159, 167] width 24 height 10
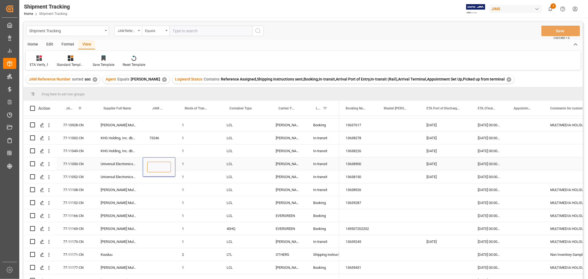
click at [149, 163] on input "Press SPACE to select this row." at bounding box center [159, 167] width 24 height 10
type input "73250"
click at [166, 174] on div "Press SPACE to select this row." at bounding box center [159, 176] width 33 height 13
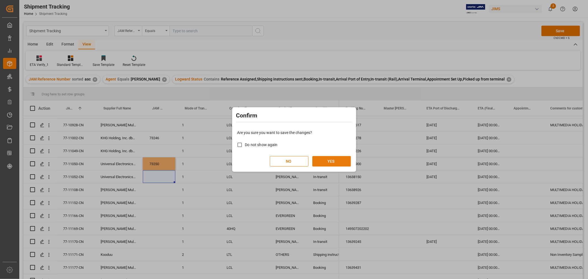
click at [314, 164] on button "YES" at bounding box center [331, 161] width 39 height 10
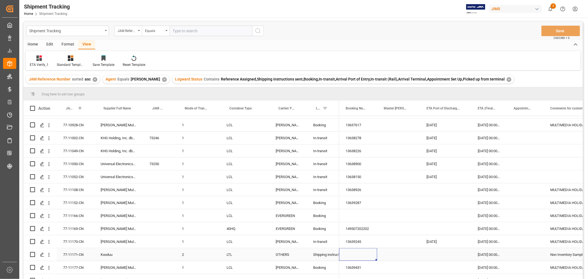
click at [353, 256] on div "Press SPACE to select this row." at bounding box center [358, 254] width 38 height 13
click at [77, 252] on div "77-11171-CN" at bounding box center [76, 254] width 38 height 13
click at [231, 217] on div "LCL" at bounding box center [244, 215] width 49 height 13
click at [258, 219] on icon "Press SPACE to select this row." at bounding box center [256, 219] width 6 height 6
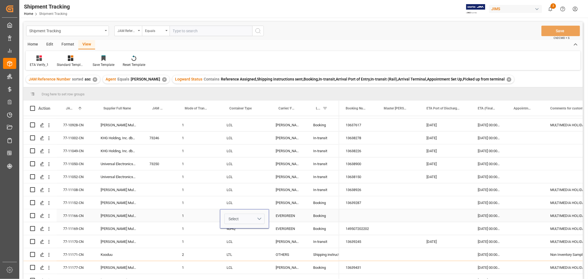
click at [245, 218] on button "Select" at bounding box center [244, 219] width 40 height 10
click at [235, 266] on div "40HQ" at bounding box center [245, 266] width 34 height 6
click at [354, 214] on div "Press SPACE to select this row." at bounding box center [358, 215] width 38 height 13
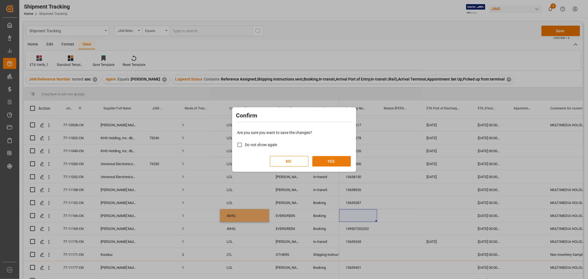
click at [334, 161] on button "YES" at bounding box center [331, 161] width 39 height 10
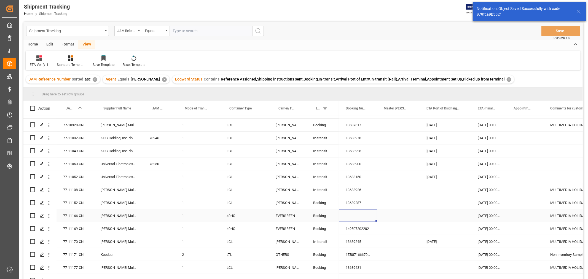
click at [359, 213] on div "Press SPACE to select this row." at bounding box center [358, 215] width 38 height 13
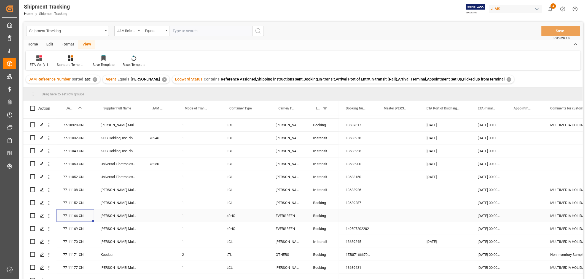
click at [78, 215] on div "77-11166-CN" at bounding box center [76, 215] width 38 height 13
click at [481, 111] on div "ETA (Final Delivery Location)" at bounding box center [487, 108] width 18 height 15
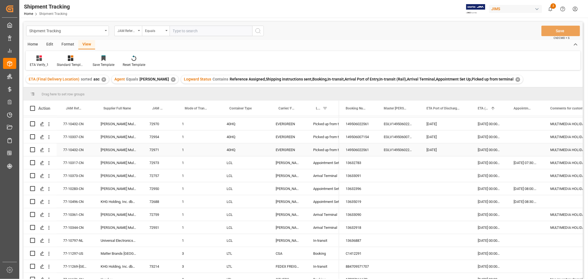
scroll to position [61, 0]
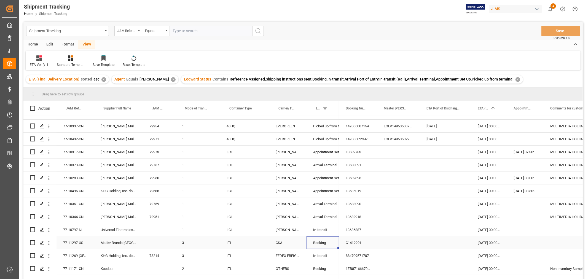
click at [322, 244] on div "Booking" at bounding box center [322, 243] width 19 height 13
click at [318, 271] on div "Booking" at bounding box center [322, 269] width 19 height 13
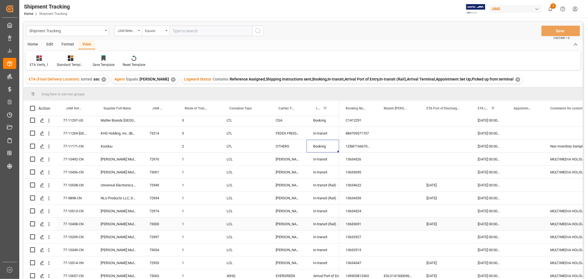
scroll to position [214, 0]
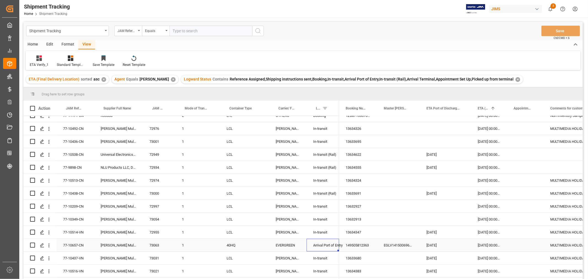
click at [323, 244] on div "Arrival Port of Entry" at bounding box center [322, 245] width 19 height 13
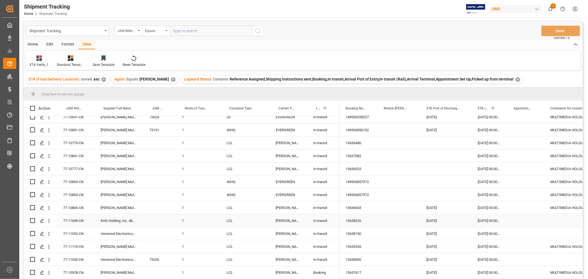
scroll to position [429, 0]
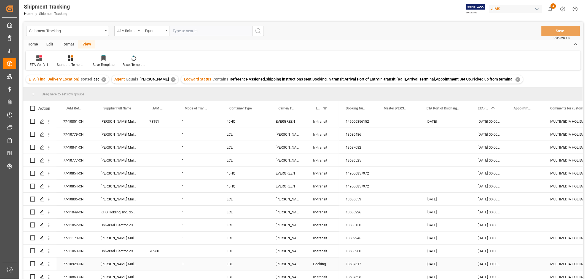
click at [359, 263] on div "13637617" at bounding box center [358, 264] width 38 height 13
click at [38, 64] on div "ETA Verify_1" at bounding box center [39, 64] width 19 height 5
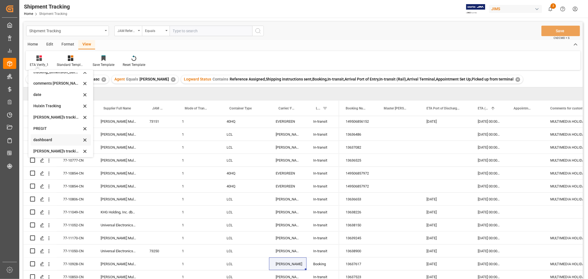
scroll to position [121, 0]
click at [65, 92] on div "Huixin's tracking all_sample" at bounding box center [57, 93] width 48 height 6
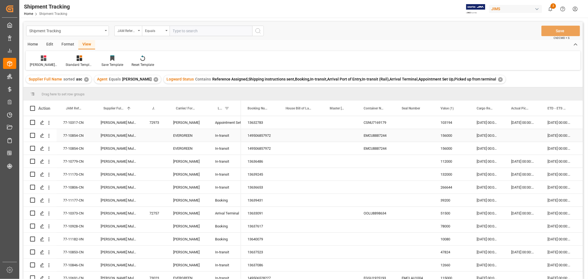
click at [347, 138] on div "Press SPACE to select this row." at bounding box center [340, 135] width 34 height 13
click at [555, 108] on span "ETD - ETS (Origin)" at bounding box center [557, 108] width 18 height 4
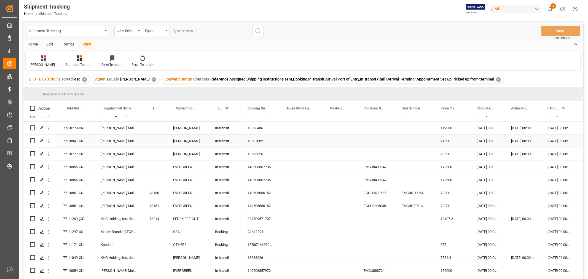
scroll to position [368, 0]
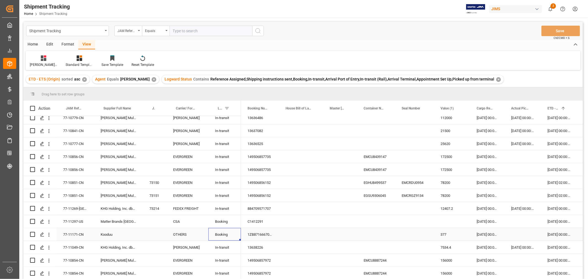
click at [221, 236] on div "Booking" at bounding box center [224, 234] width 19 height 13
click at [220, 245] on div "In-transit" at bounding box center [224, 247] width 19 height 13
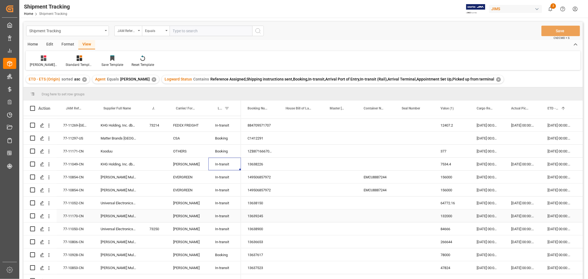
scroll to position [459, 0]
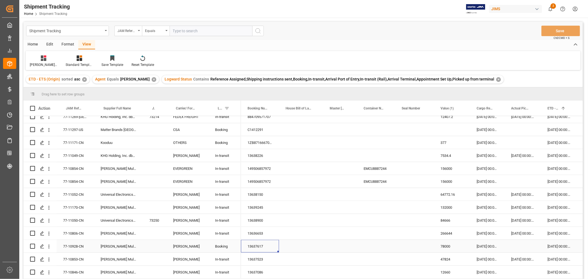
click at [265, 248] on div "13637617" at bounding box center [260, 246] width 38 height 13
click at [522, 245] on div "Press SPACE to select this row." at bounding box center [523, 246] width 36 height 13
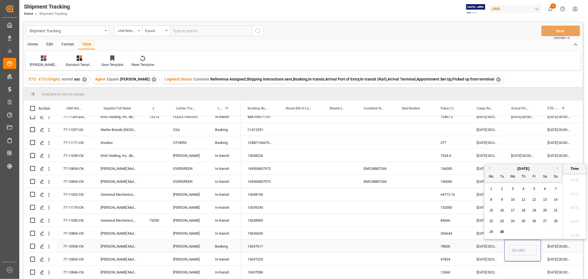
scroll to position [815, 0]
type input "25-09-2025 00:00"
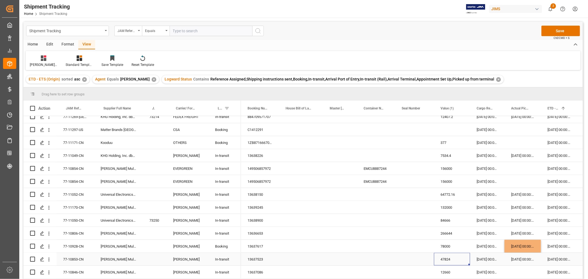
click at [454, 264] on div "47824" at bounding box center [452, 259] width 36 height 13
click at [555, 31] on button "Save" at bounding box center [561, 31] width 39 height 10
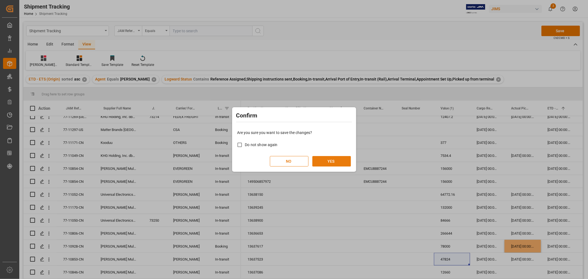
click at [320, 162] on button "YES" at bounding box center [331, 161] width 39 height 10
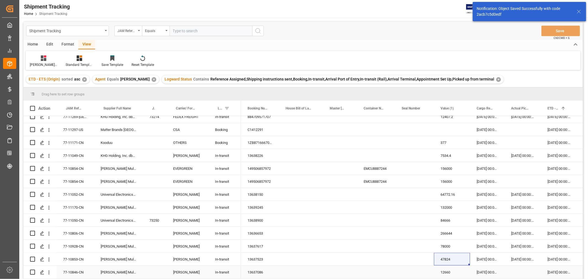
click at [231, 272] on div "In-transit" at bounding box center [224, 272] width 19 height 13
click at [263, 271] on div "13637086" at bounding box center [260, 272] width 38 height 13
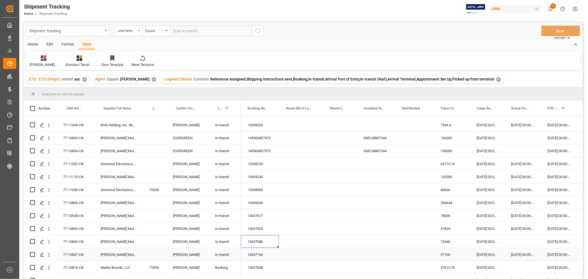
scroll to position [521, 0]
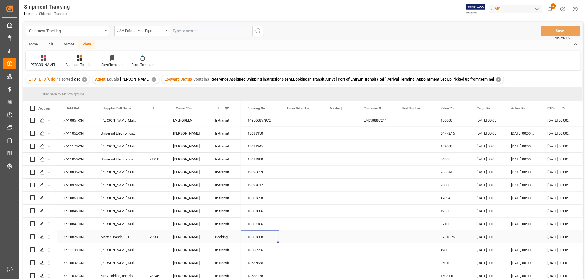
click at [255, 234] on div "13637638" at bounding box center [260, 237] width 38 height 13
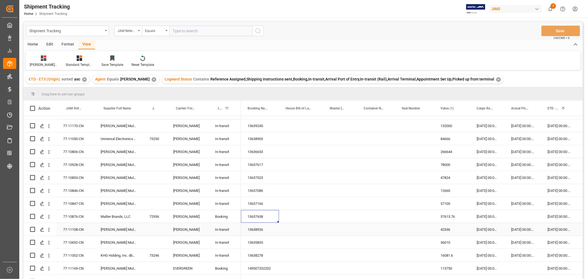
scroll to position [552, 0]
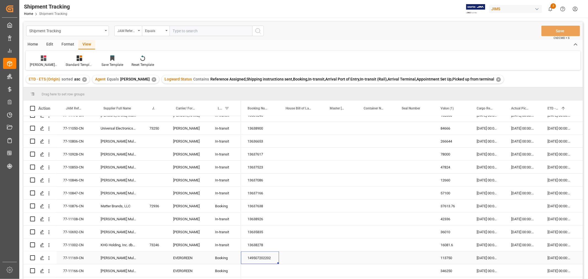
click at [266, 260] on div "149507202202" at bounding box center [260, 258] width 38 height 13
click at [555, 261] on div "05-10-2025 00:00:00" at bounding box center [559, 258] width 36 height 13
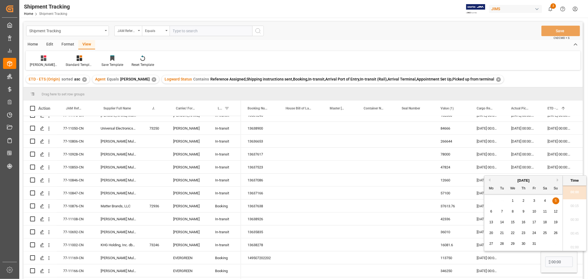
scroll to position [0, 0]
click at [553, 223] on div "19" at bounding box center [556, 222] width 7 height 7
type input "19-10-2025 00:00"
click at [529, 258] on div "Press SPACE to select this row." at bounding box center [523, 258] width 36 height 13
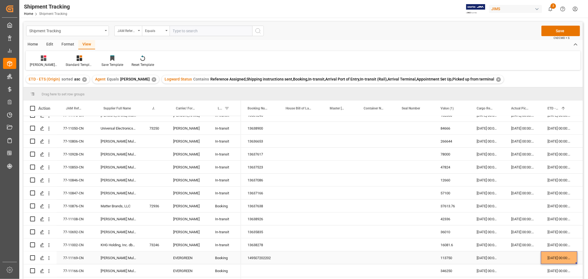
click at [553, 256] on div "19-10-2025 00:00:00" at bounding box center [559, 258] width 36 height 13
click at [528, 258] on div "Press SPACE to select this row." at bounding box center [523, 258] width 36 height 13
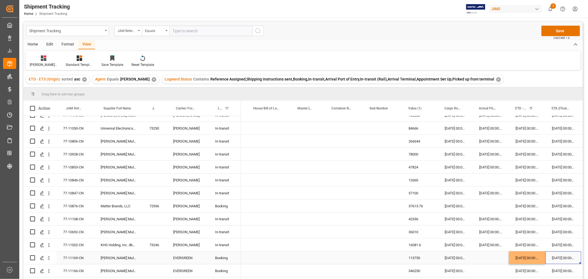
click at [560, 260] on div "17-11-2025 00:00:00" at bounding box center [563, 258] width 36 height 13
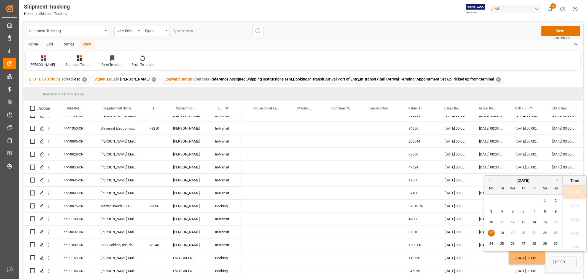
scroll to position [0, 0]
click at [556, 180] on div "November 2025" at bounding box center [524, 181] width 78 height 6
click at [557, 180] on div "November 2025" at bounding box center [524, 181] width 78 height 6
click at [558, 181] on button "Next Month" at bounding box center [558, 179] width 3 height 3
click at [504, 202] on div "2" at bounding box center [502, 201] width 7 height 7
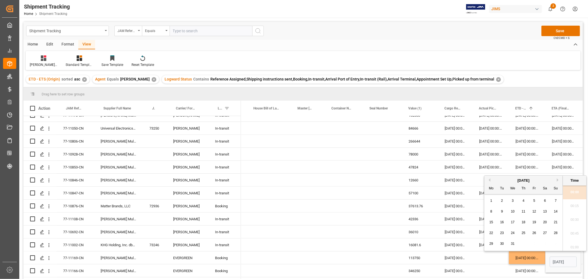
type input "02-12-2025 00:00"
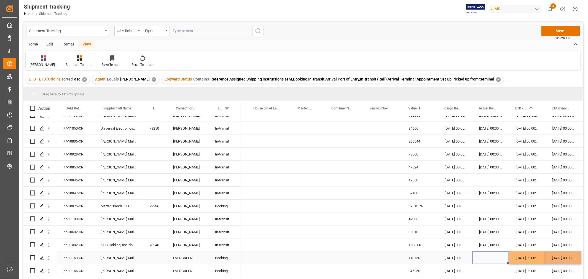
click at [494, 261] on div "Press SPACE to select this row." at bounding box center [491, 258] width 36 height 13
click at [499, 275] on div "Press SPACE to select this row." at bounding box center [491, 270] width 36 height 13
click at [517, 270] on div "15-10-2025 00:00:00" at bounding box center [527, 270] width 36 height 13
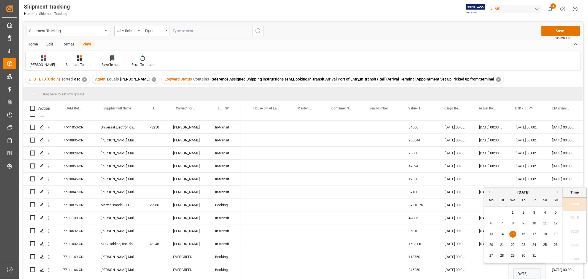
click at [557, 235] on span "19" at bounding box center [556, 234] width 4 height 4
type input "19-10-2025 00:00"
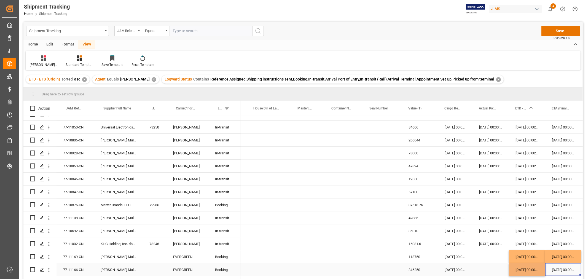
click at [551, 275] on div "22-11-2025 00:00:00" at bounding box center [563, 269] width 36 height 13
click at [556, 271] on div "22-11-2025 00:00:00" at bounding box center [563, 269] width 36 height 13
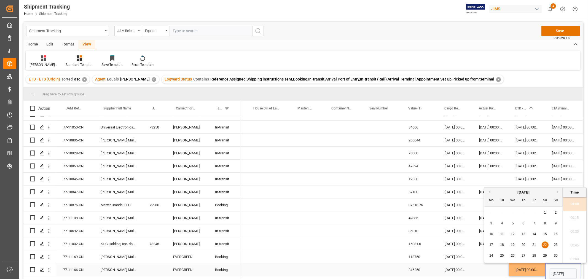
scroll to position [0, 18]
click at [471, 266] on div "08-10-2025 00:00:00" at bounding box center [455, 269] width 34 height 13
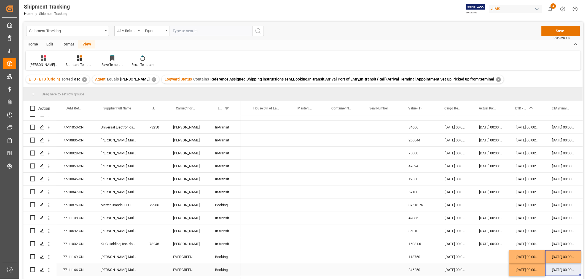
drag, startPoint x: 560, startPoint y: 259, endPoint x: 560, endPoint y: 268, distance: 9.4
click at [487, 260] on div "Press SPACE to select this row." at bounding box center [491, 256] width 36 height 13
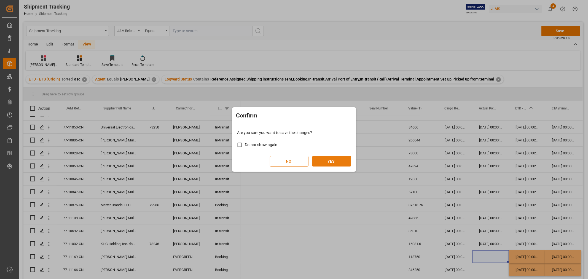
click at [335, 159] on button "YES" at bounding box center [331, 161] width 39 height 10
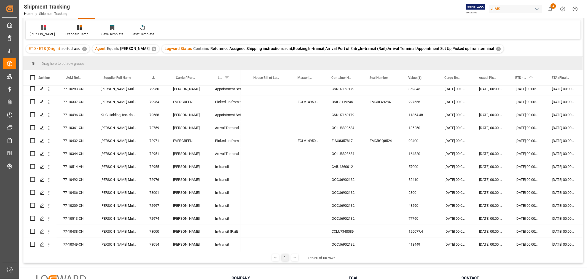
scroll to position [0, 0]
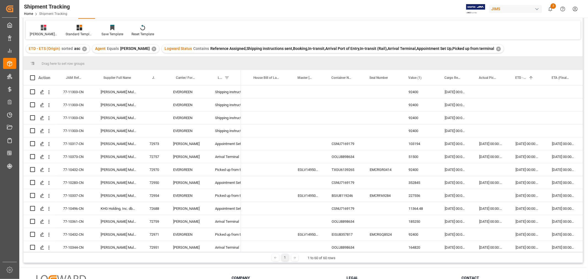
click at [378, 29] on div "Huixin's tracking all_sample Standard Templates Save Template Reset Template" at bounding box center [303, 29] width 555 height 19
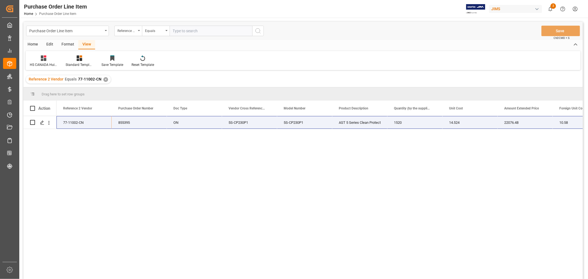
scroll to position [31, 0]
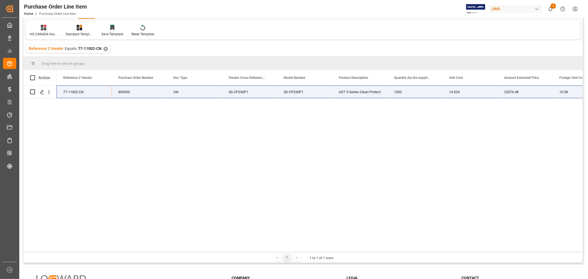
click at [327, 180] on div "77-11002-CN AST 5 Series Clean Protect 1520 14.524 22076.48 10.58 16081.6 5S-CP…" at bounding box center [320, 168] width 526 height 167
